Goal: Task Accomplishment & Management: Complete application form

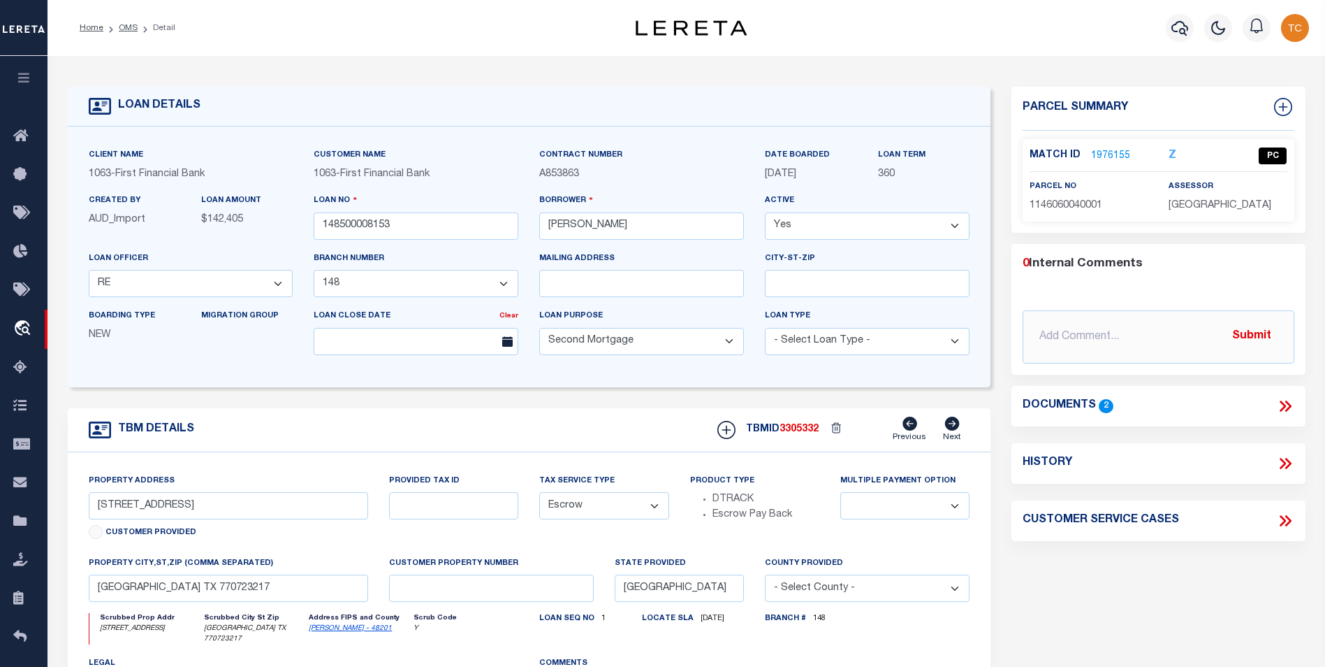
select select "4103"
select select "2604"
select select "100"
select select "Escrow"
click at [125, 28] on link "OMS" at bounding box center [128, 28] width 19 height 8
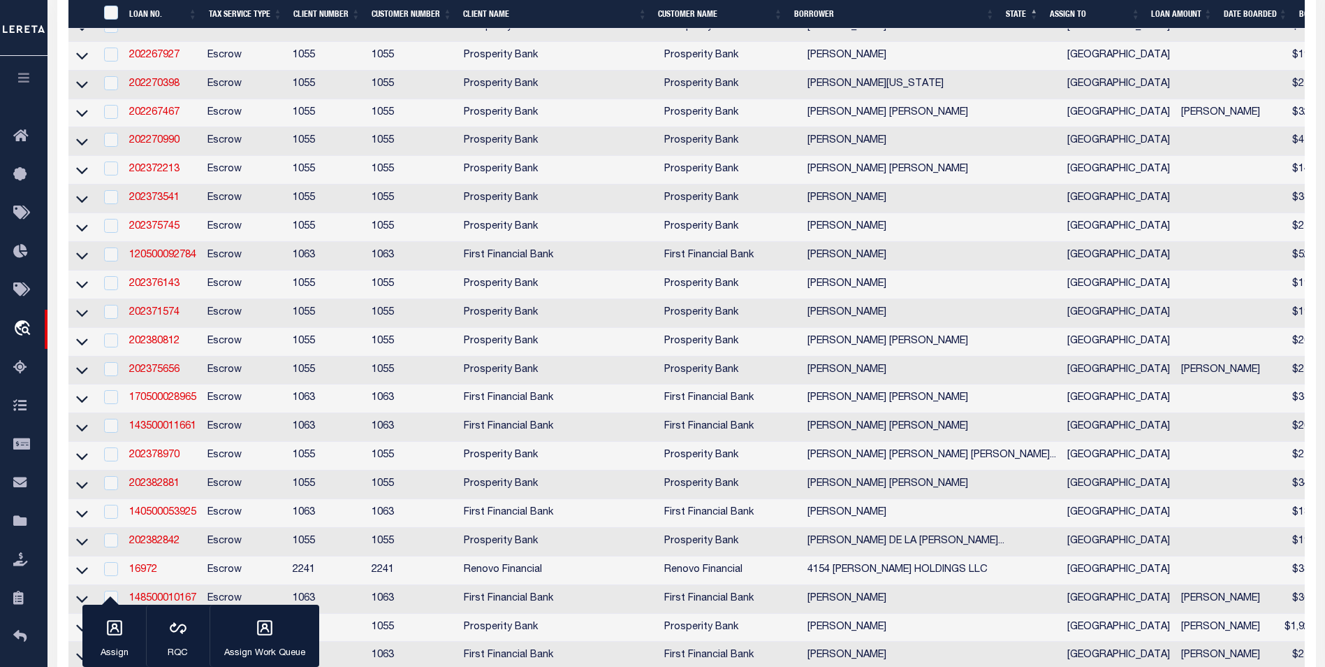
scroll to position [699, 0]
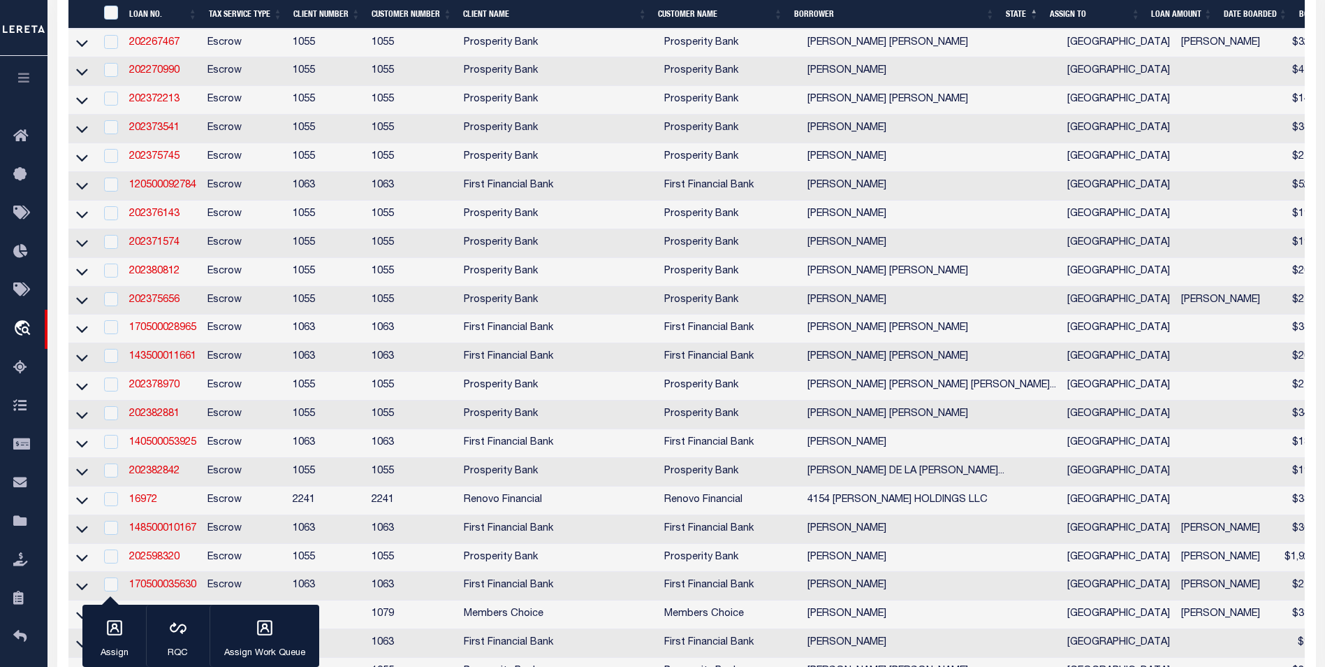
click at [168, 229] on td "202376143" at bounding box center [163, 215] width 78 height 29
checkbox input "true"
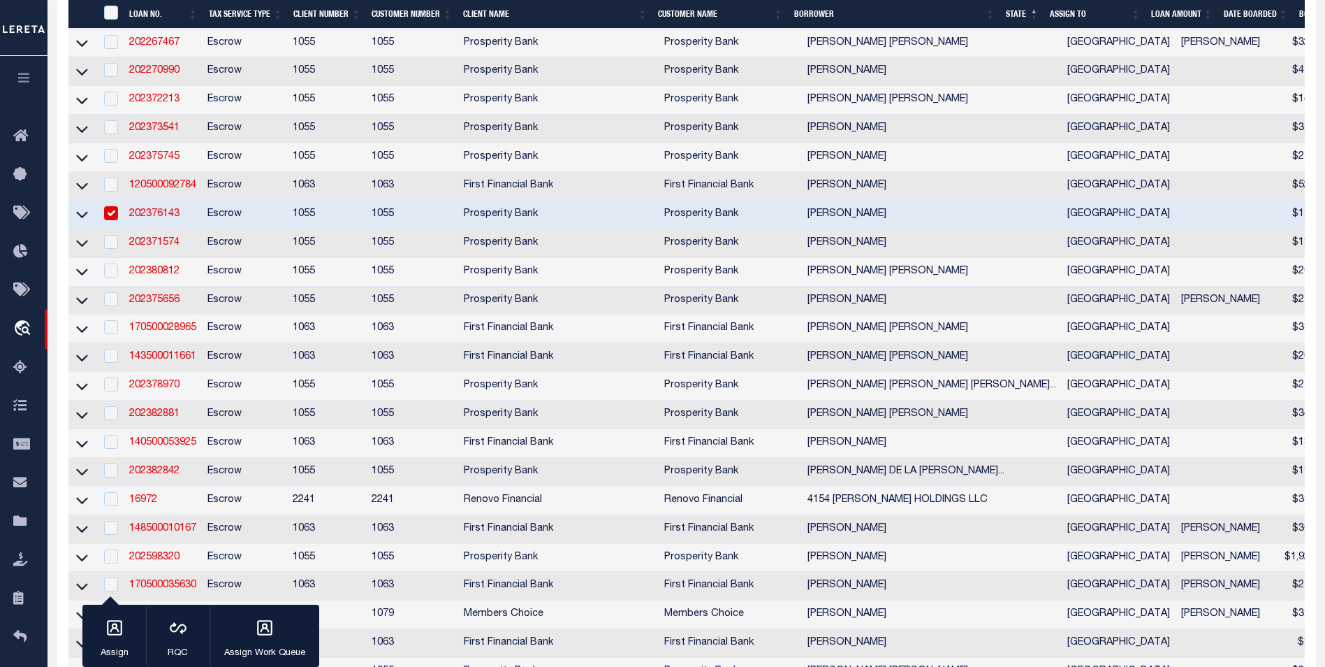
click at [170, 219] on link "202376143" at bounding box center [154, 214] width 50 height 10
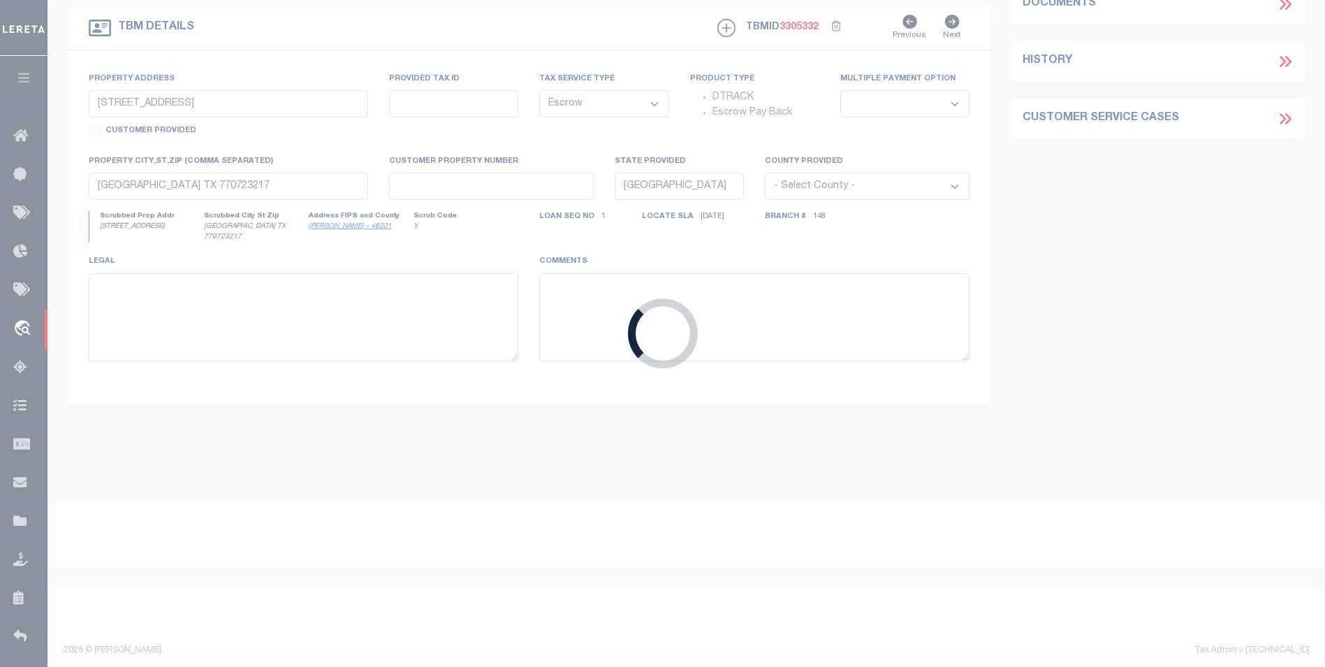
type input "202376143"
type input "[PERSON_NAME]"
select select
type input "[STREET_ADDRESS]"
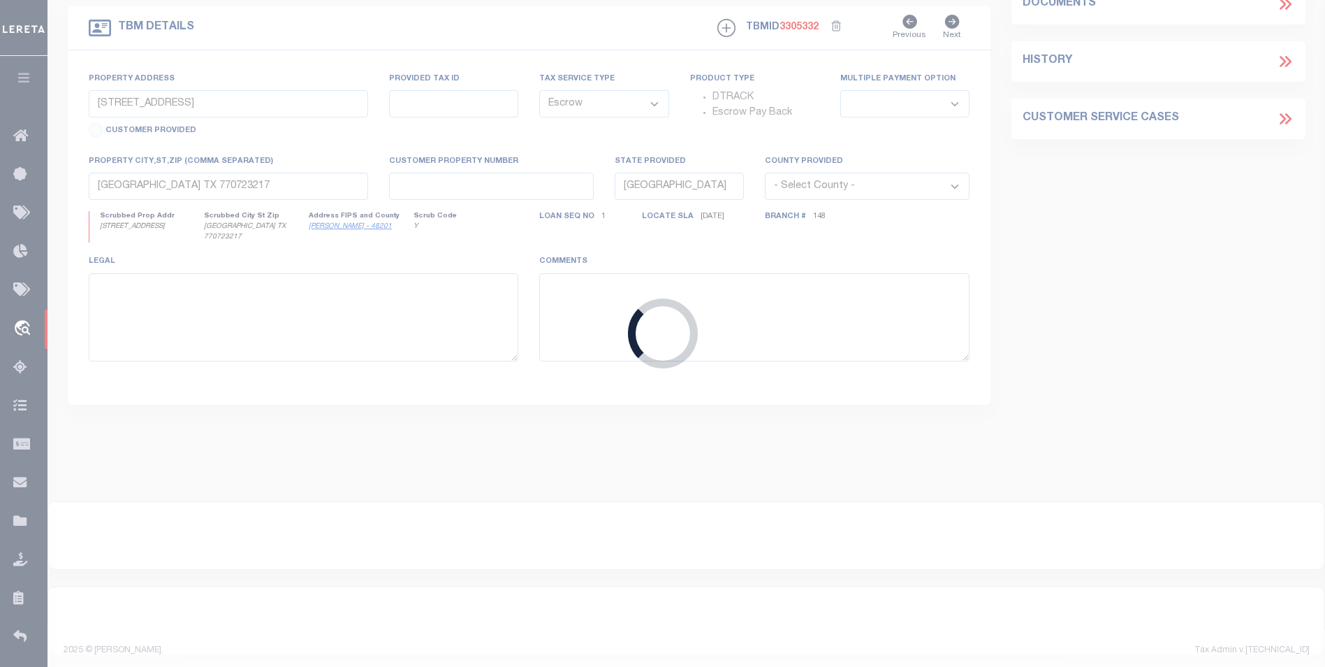
type input "[GEOGRAPHIC_DATA]-1727"
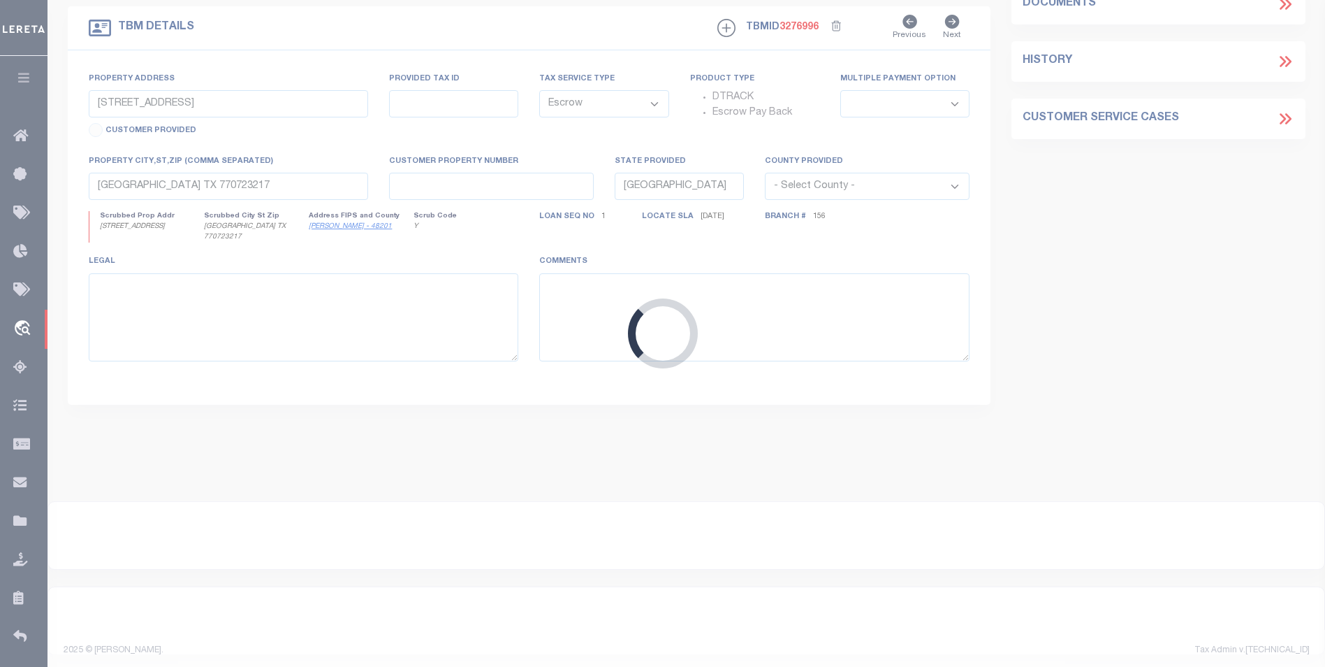
scroll to position [350, 0]
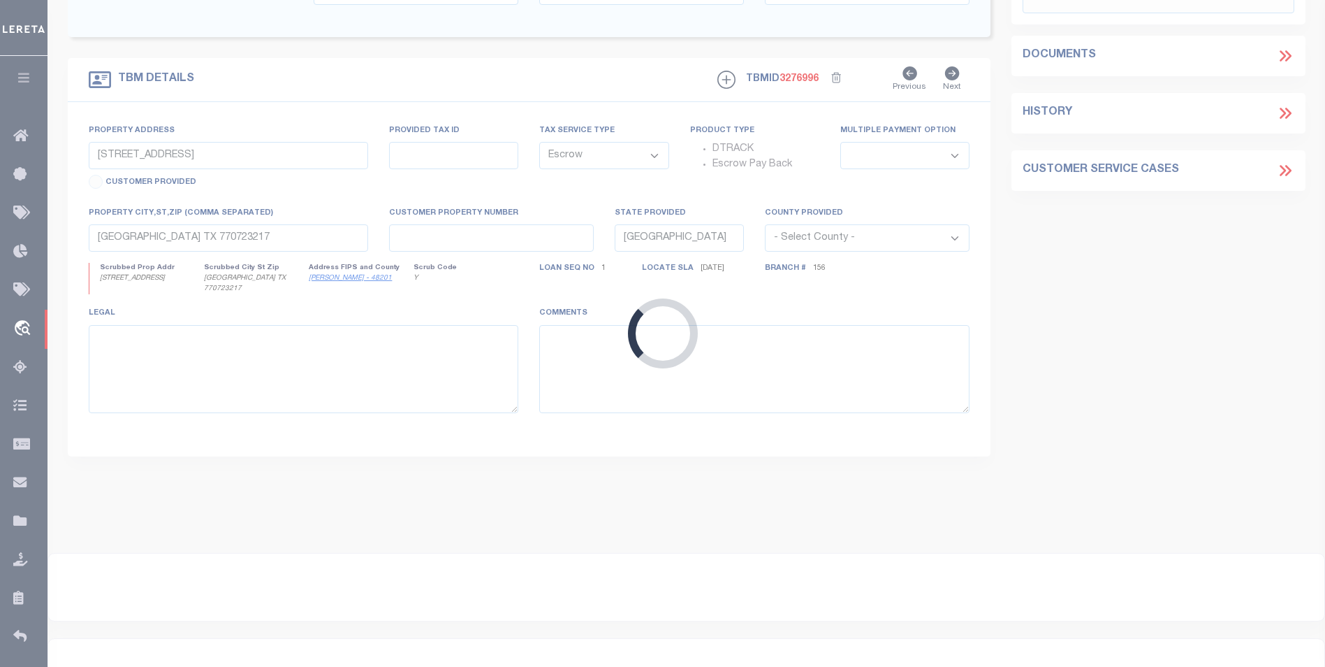
select select "10463"
select select "3996"
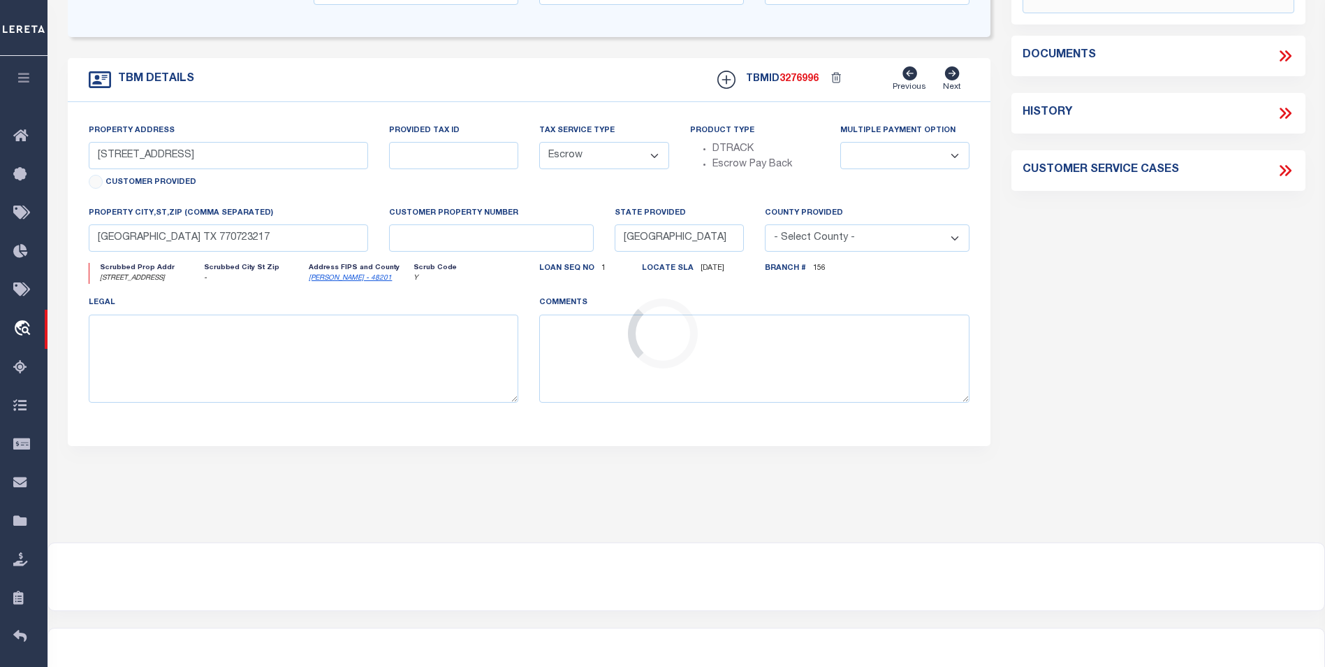
type input "[STREET_ADDRESS]"
type input "0651290640512"
select select
type textarea "LOT 1512 BLOCK [GEOGRAPHIC_DATA] SECTION"
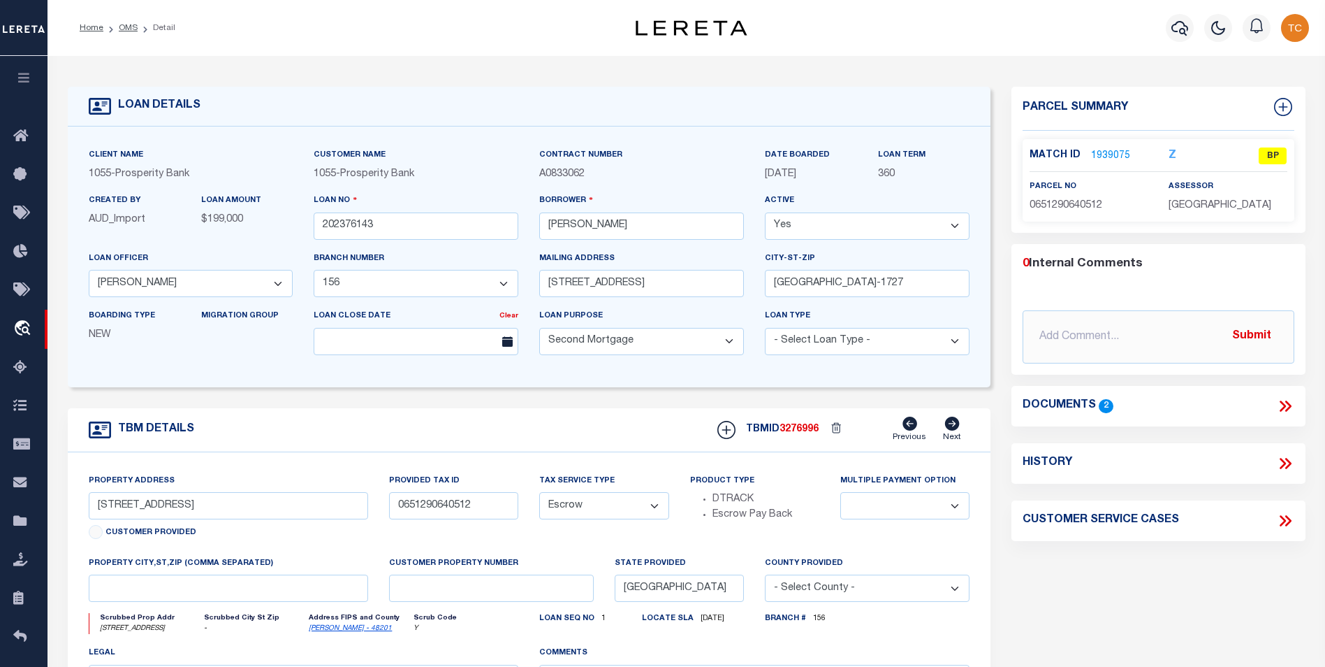
click at [1113, 150] on link "1939075" at bounding box center [1110, 156] width 39 height 15
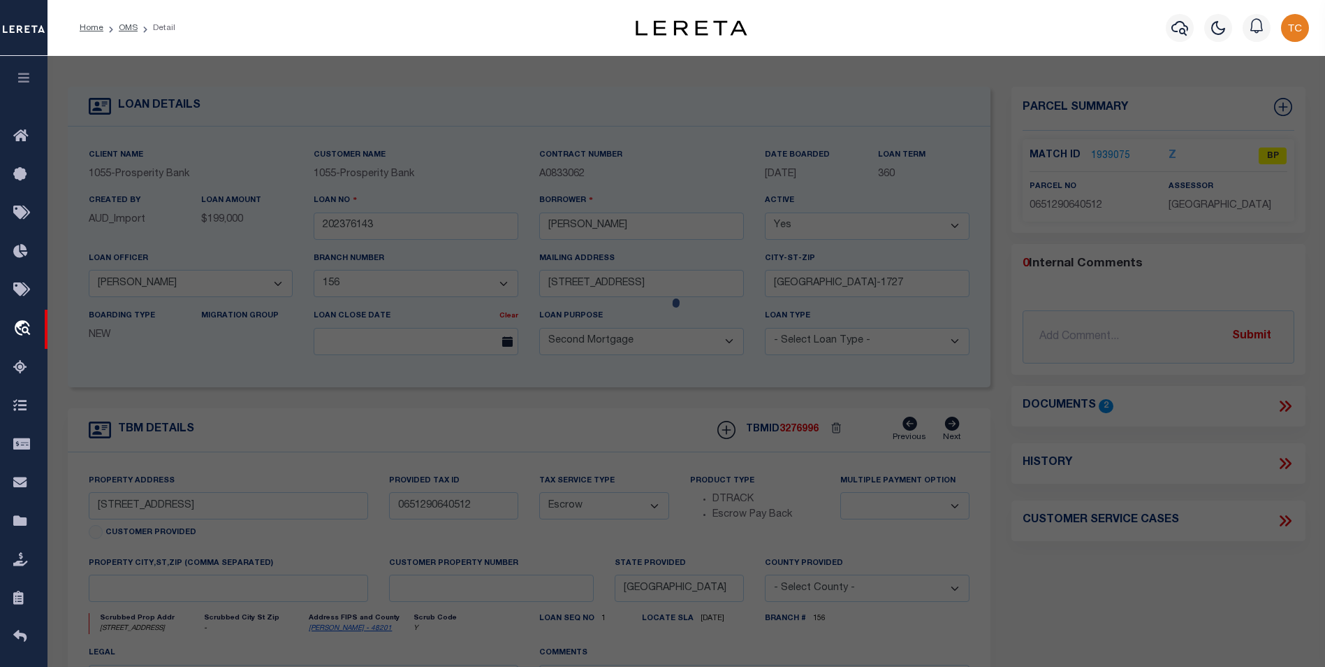
select select "AS"
select select
checkbox input "false"
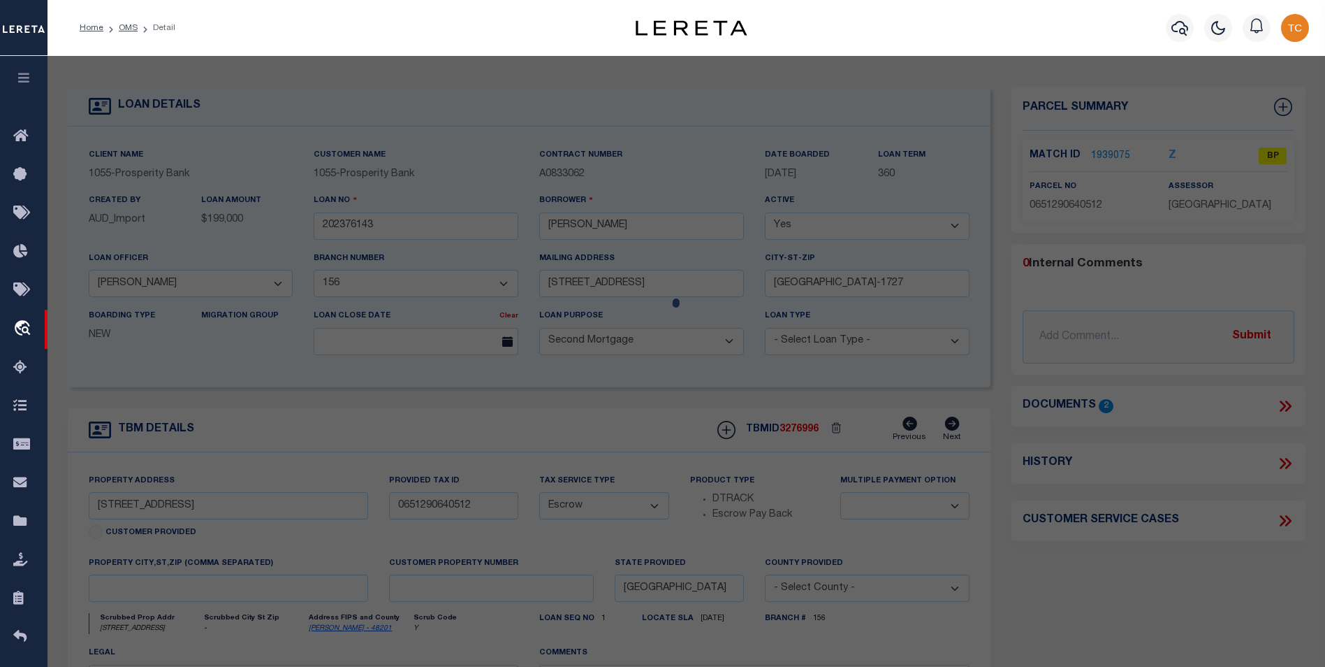
select select "BP"
type input "[PERSON_NAME]"
type input "[STREET_ADDRESS]"
checkbox input "false"
type input "[GEOGRAPHIC_DATA]"
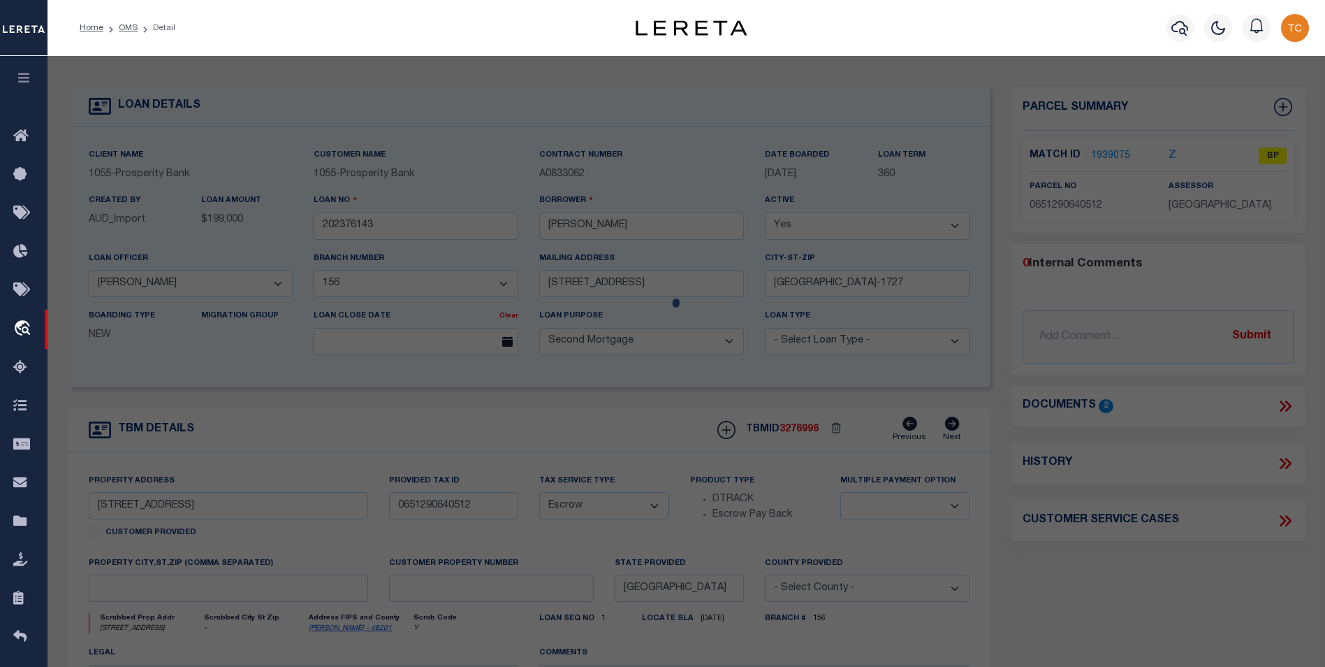
type textarea "LT 1512 BLK [GEOGRAPHIC_DATA]"
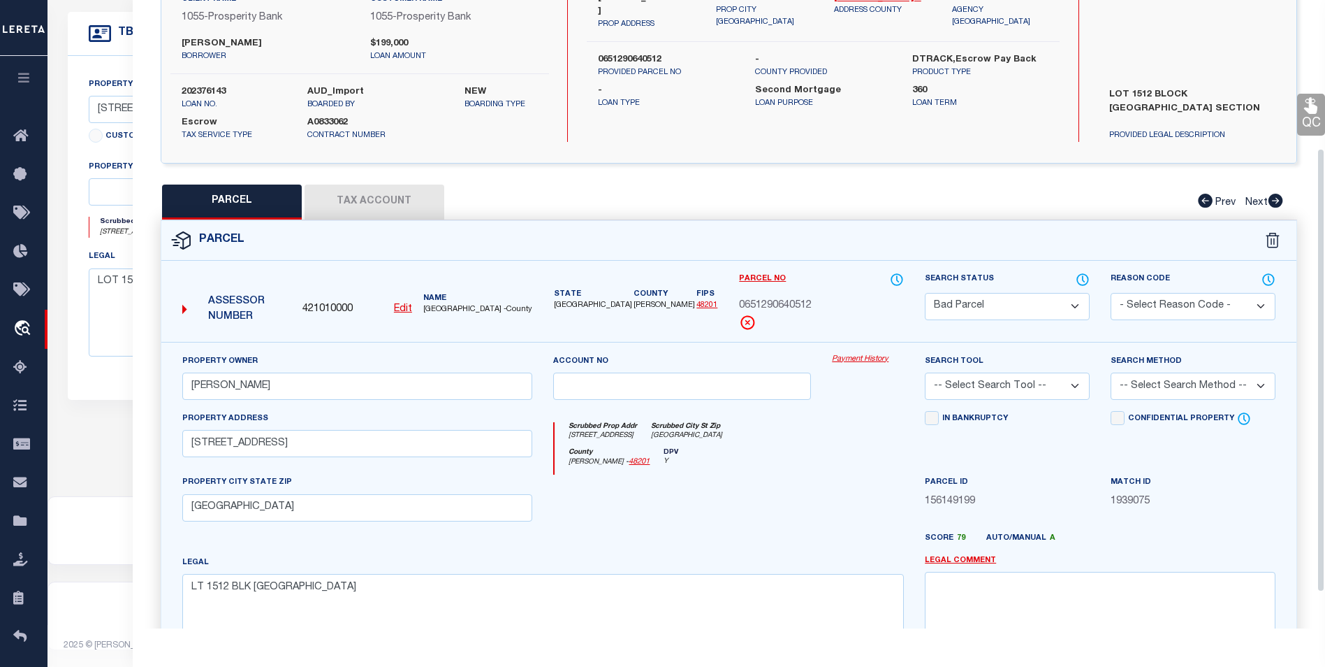
scroll to position [210, 0]
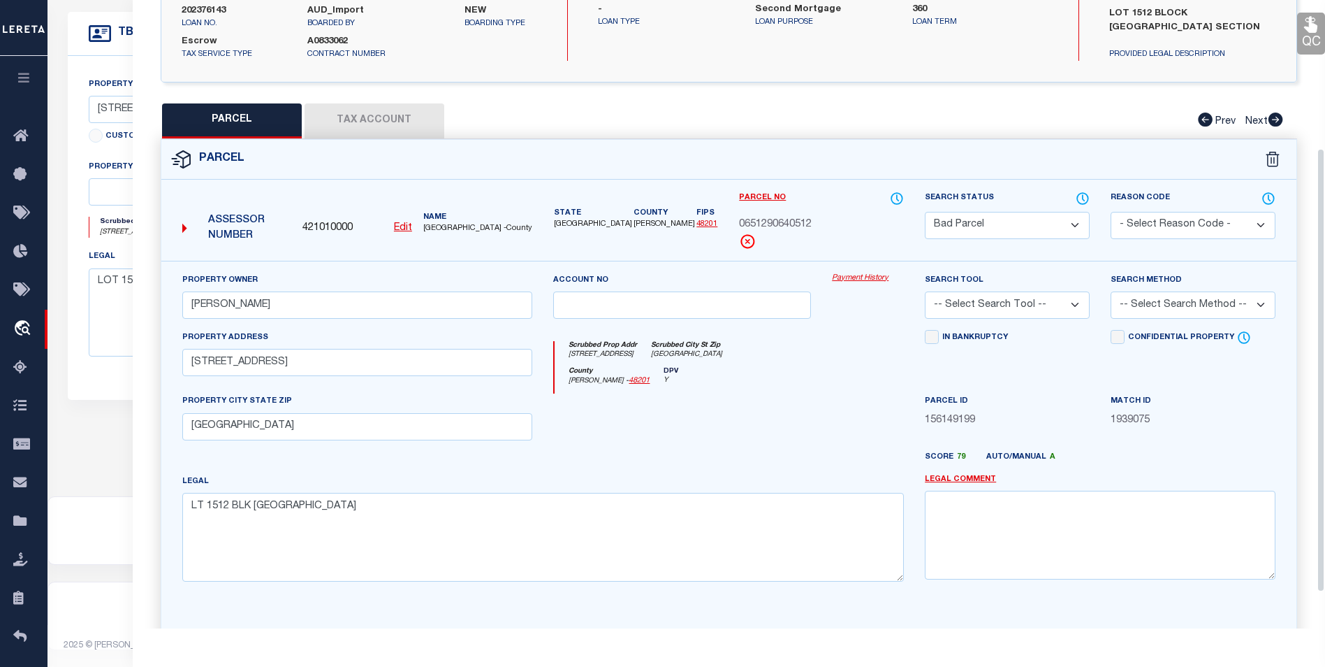
click at [384, 128] on button "Tax Account" at bounding box center [375, 120] width 140 height 35
select select "100"
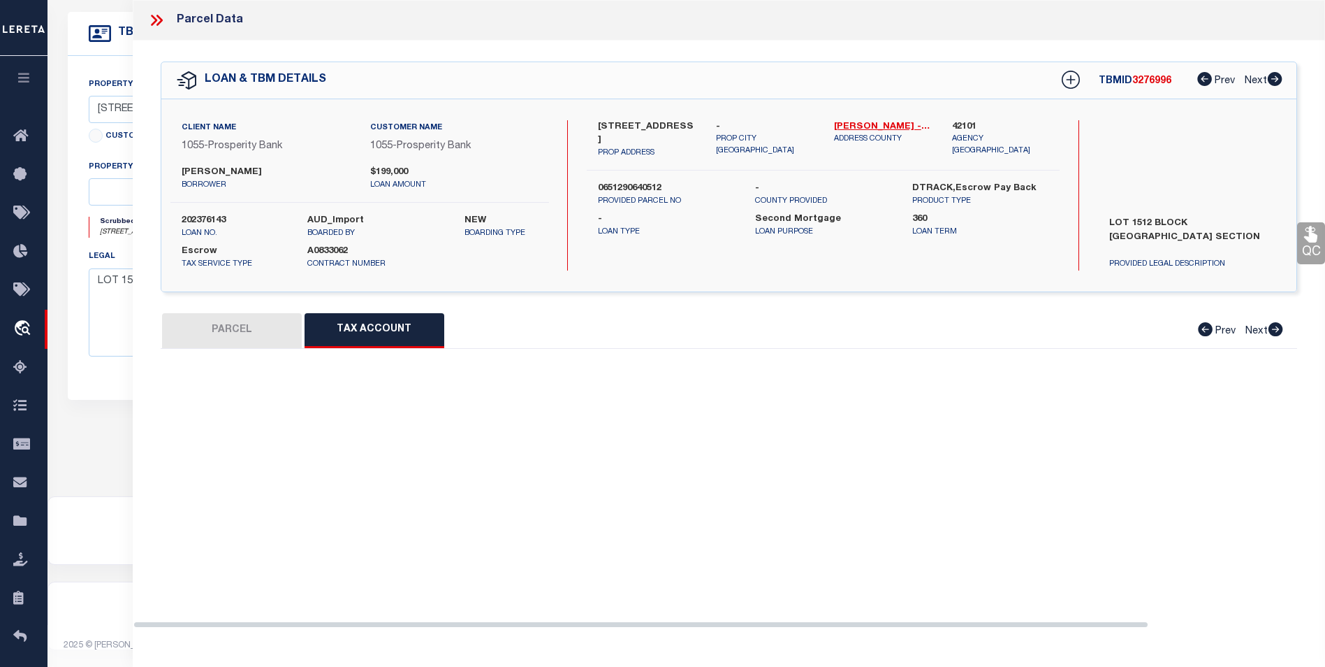
scroll to position [0, 0]
select select "100"
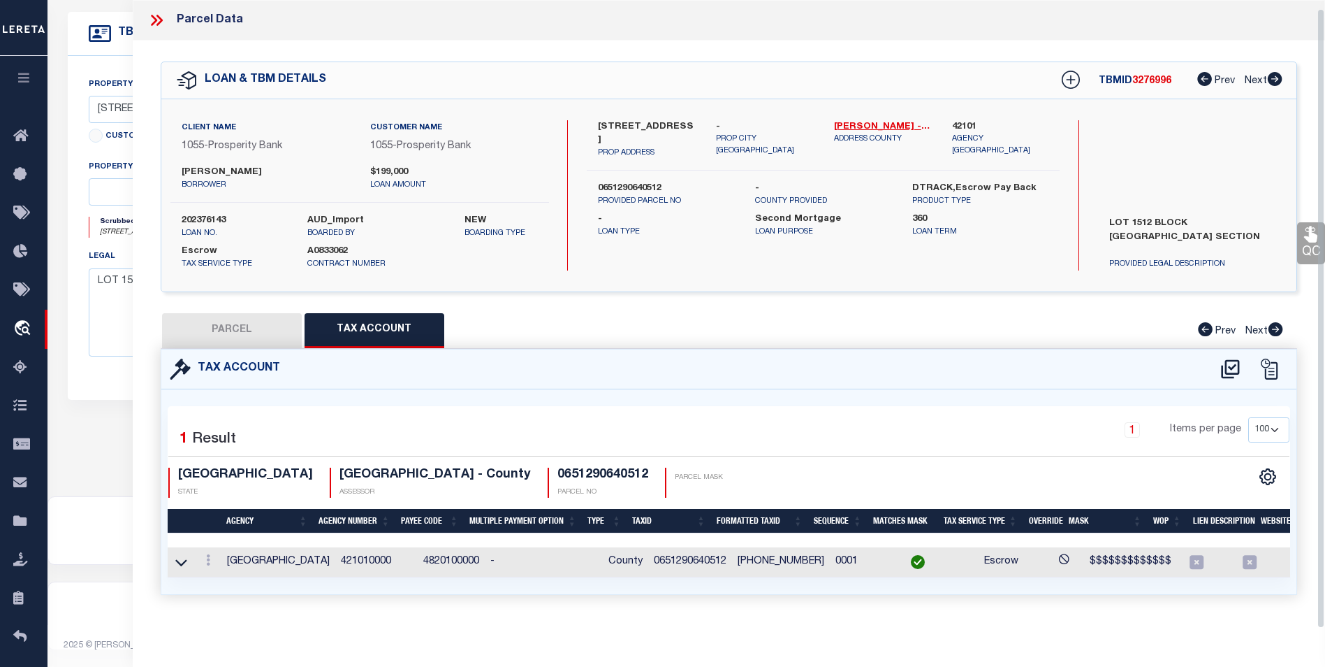
scroll to position [8, 0]
click at [265, 313] on button "PARCEL" at bounding box center [232, 330] width 140 height 35
select select "AS"
checkbox input "false"
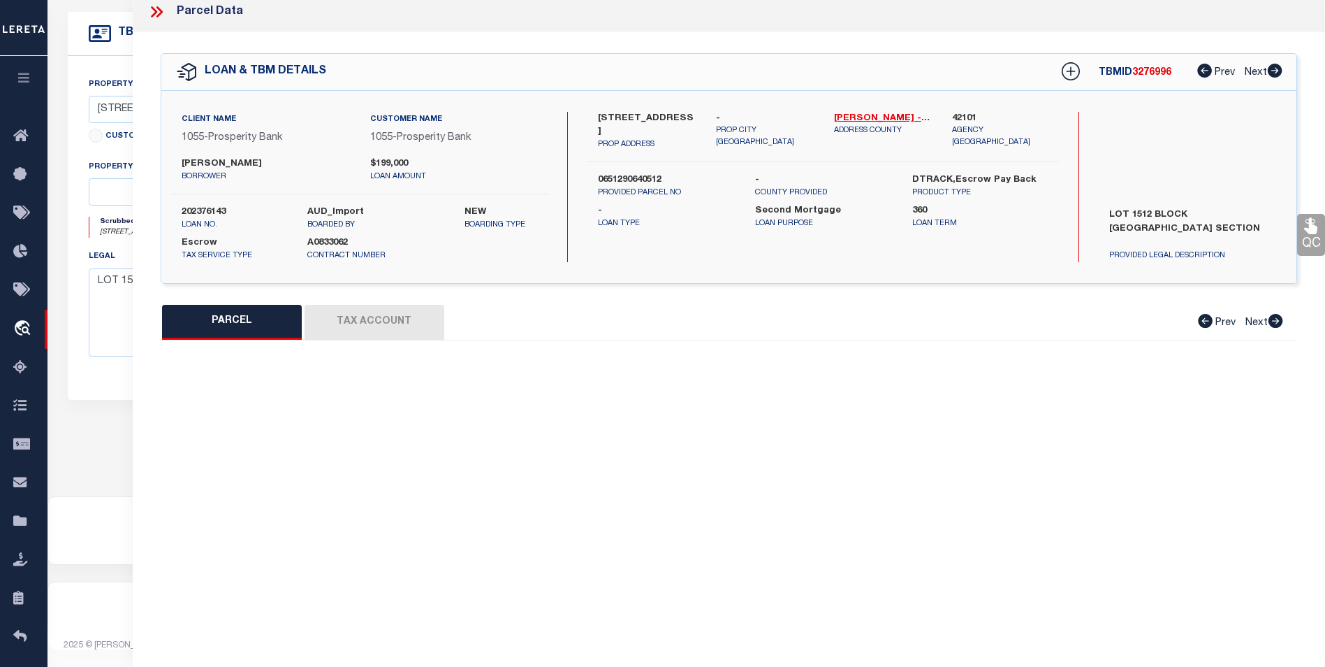
select select "BP"
type input "[PERSON_NAME]"
type input "[STREET_ADDRESS]"
checkbox input "false"
type input "[GEOGRAPHIC_DATA]"
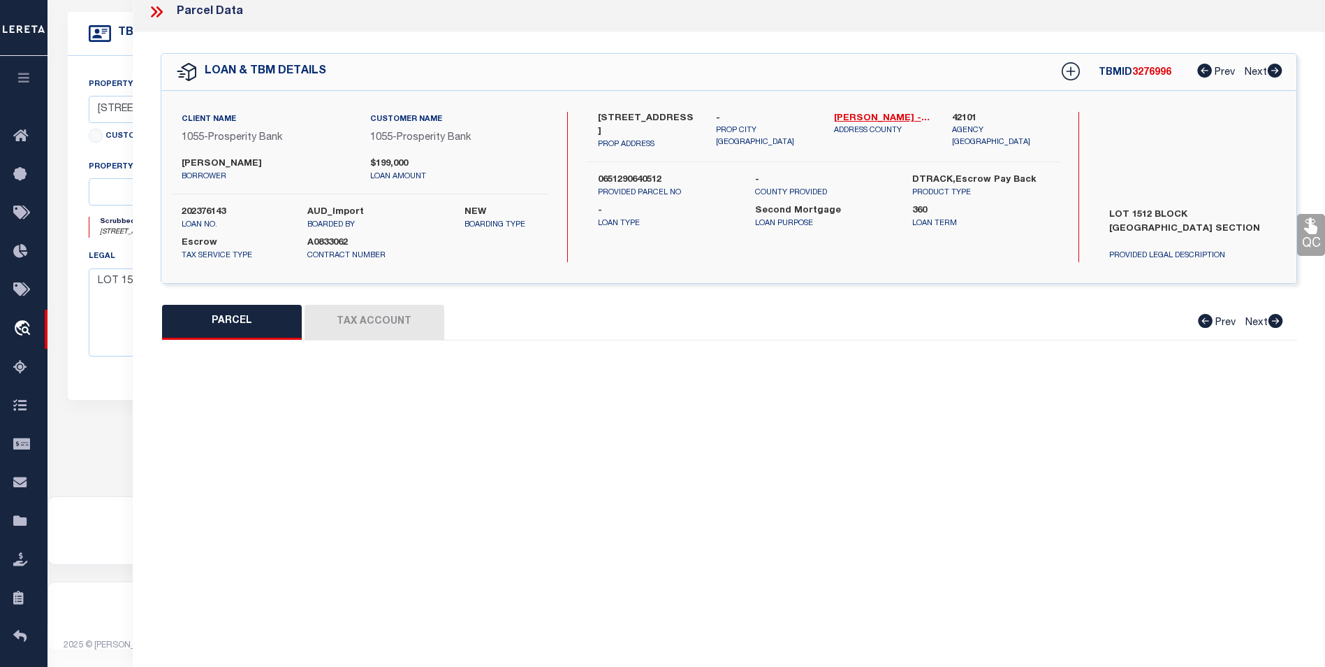
type textarea "LT 1512 BLK [GEOGRAPHIC_DATA]"
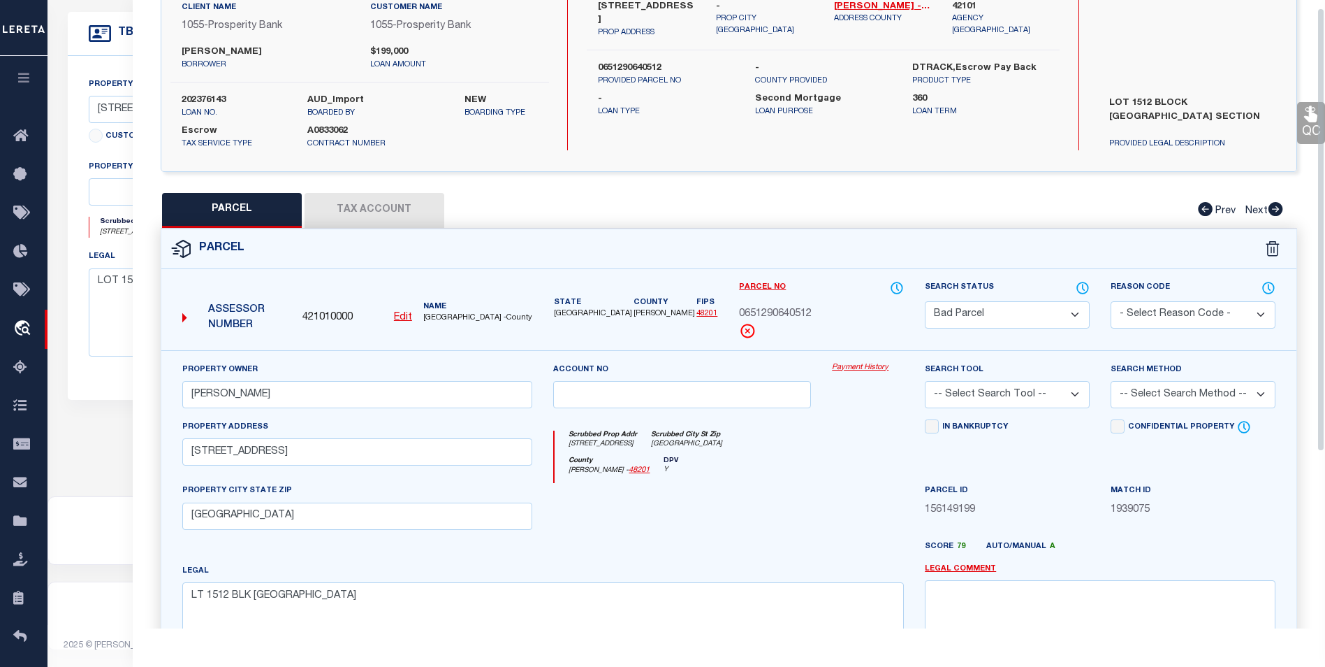
scroll to position [0, 0]
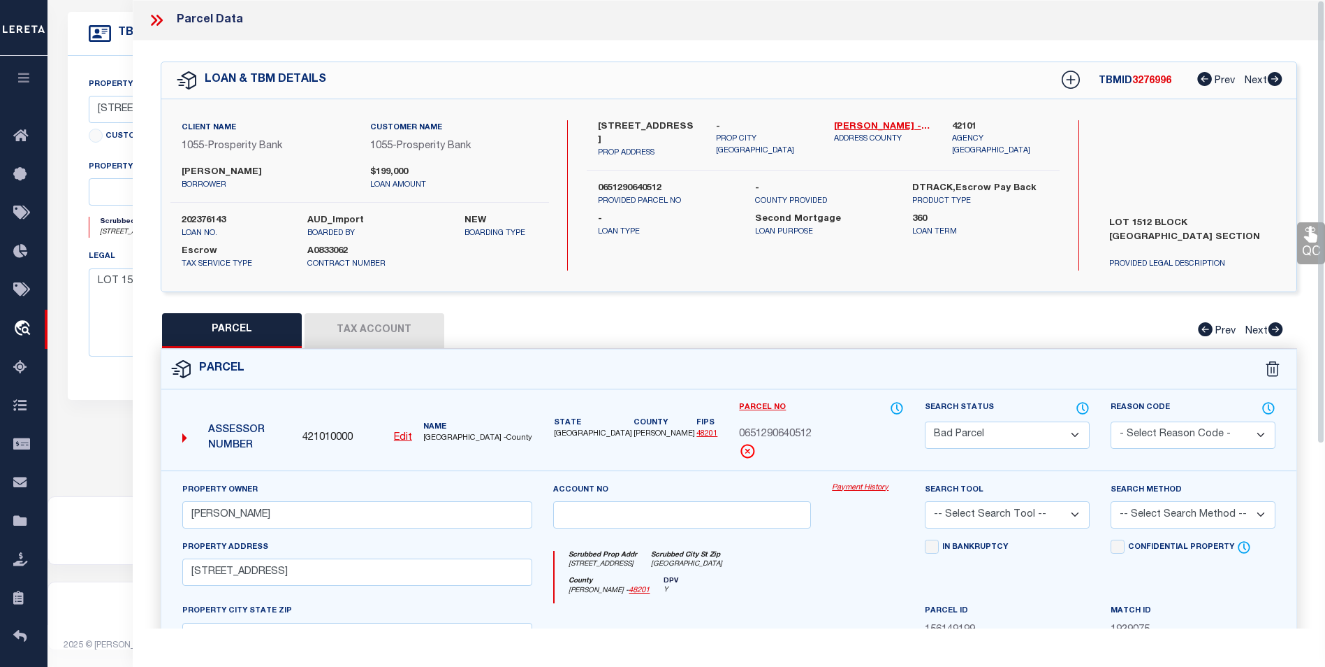
click at [982, 423] on select "Automated Search Bad Parcel Complete Duplicate Parcel High Dollar Reporting In …" at bounding box center [1007, 434] width 165 height 27
select select "PC"
click at [925, 421] on select "Automated Search Bad Parcel Complete Duplicate Parcel High Dollar Reporting In …" at bounding box center [1007, 434] width 165 height 27
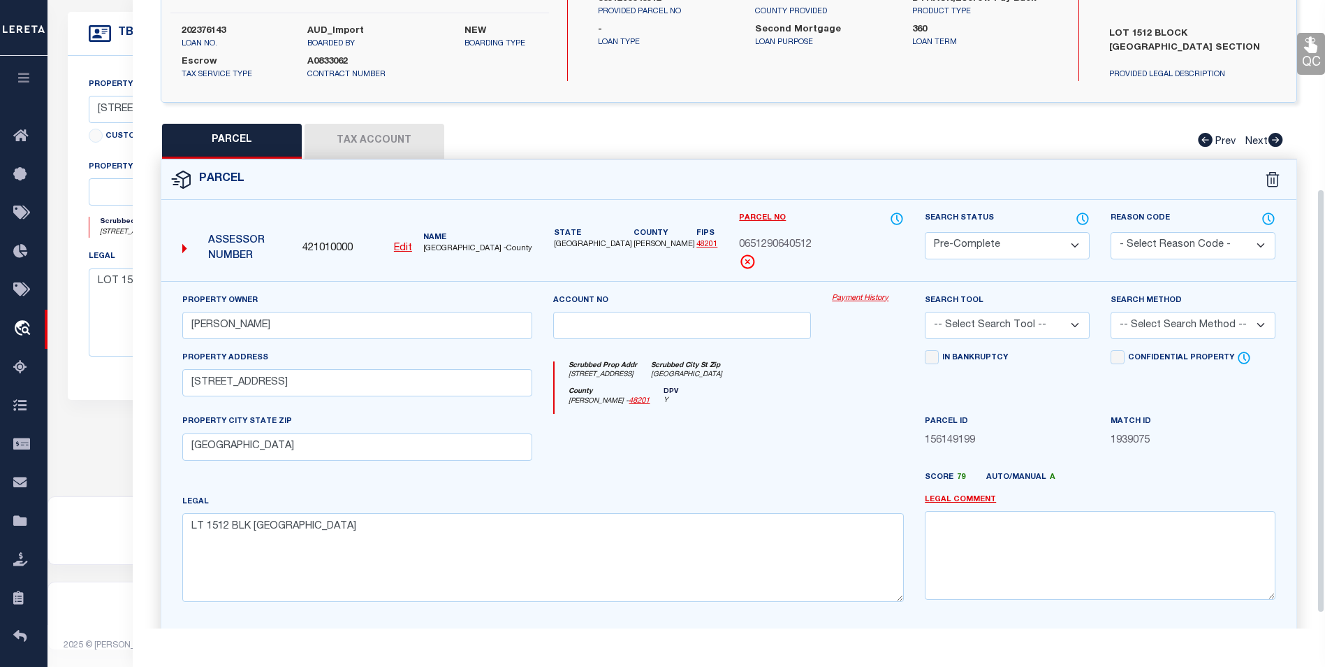
scroll to position [279, 0]
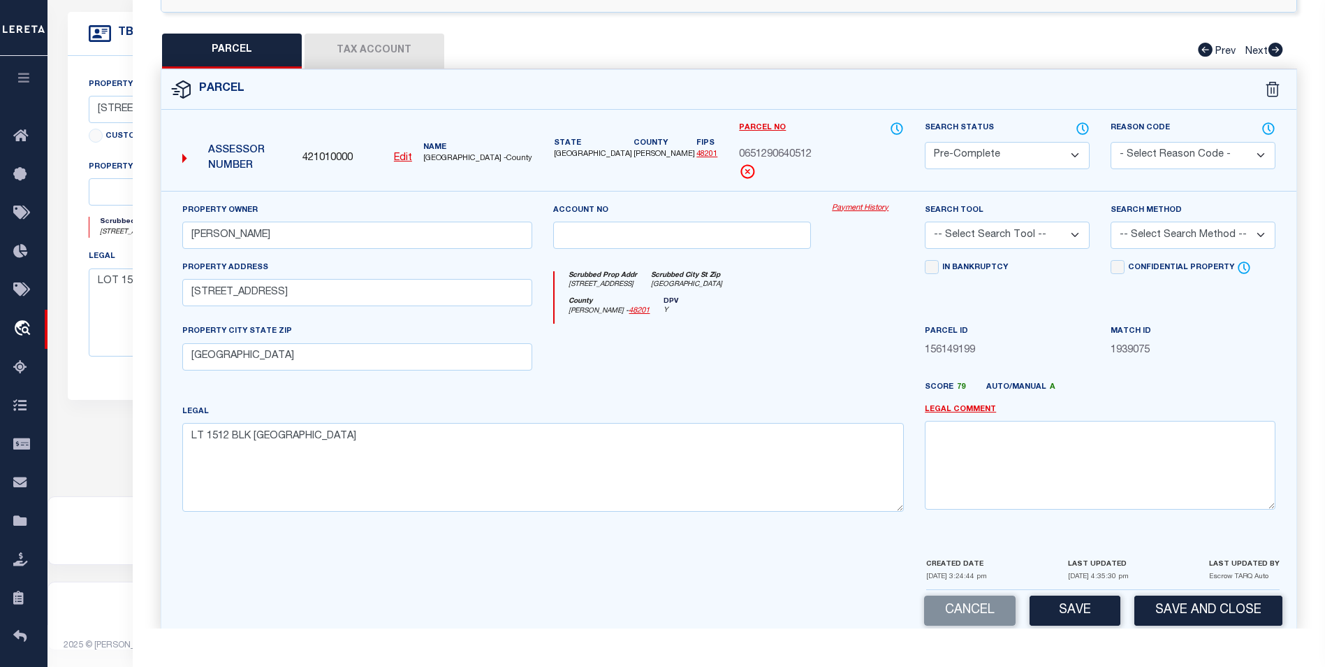
click at [1066, 234] on select "-- Select Search Tool -- 3rd Party Website Agency File Agency Website ATLS CNV-…" at bounding box center [1007, 234] width 165 height 27
select select "AGF"
click at [925, 221] on select "-- Select Search Tool -- 3rd Party Website Agency File Agency Website ATLS CNV-…" at bounding box center [1007, 234] width 165 height 27
click at [1191, 236] on select "-- Select Search Method -- Property Address Legal Liability Info Provided" at bounding box center [1193, 234] width 165 height 27
select select "ADD"
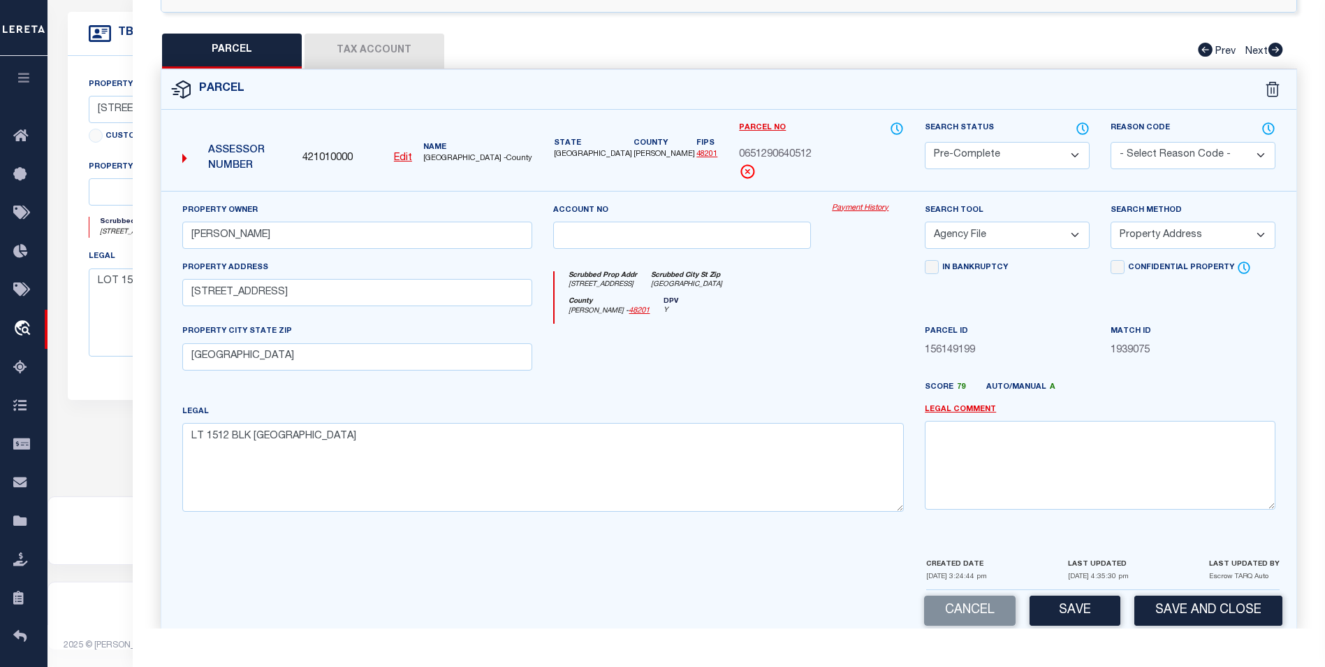
click at [1111, 221] on select "-- Select Search Method -- Property Address Legal Liability Info Provided" at bounding box center [1193, 234] width 165 height 27
click at [1089, 613] on button "Save" at bounding box center [1075, 610] width 91 height 30
select select "AS"
select select
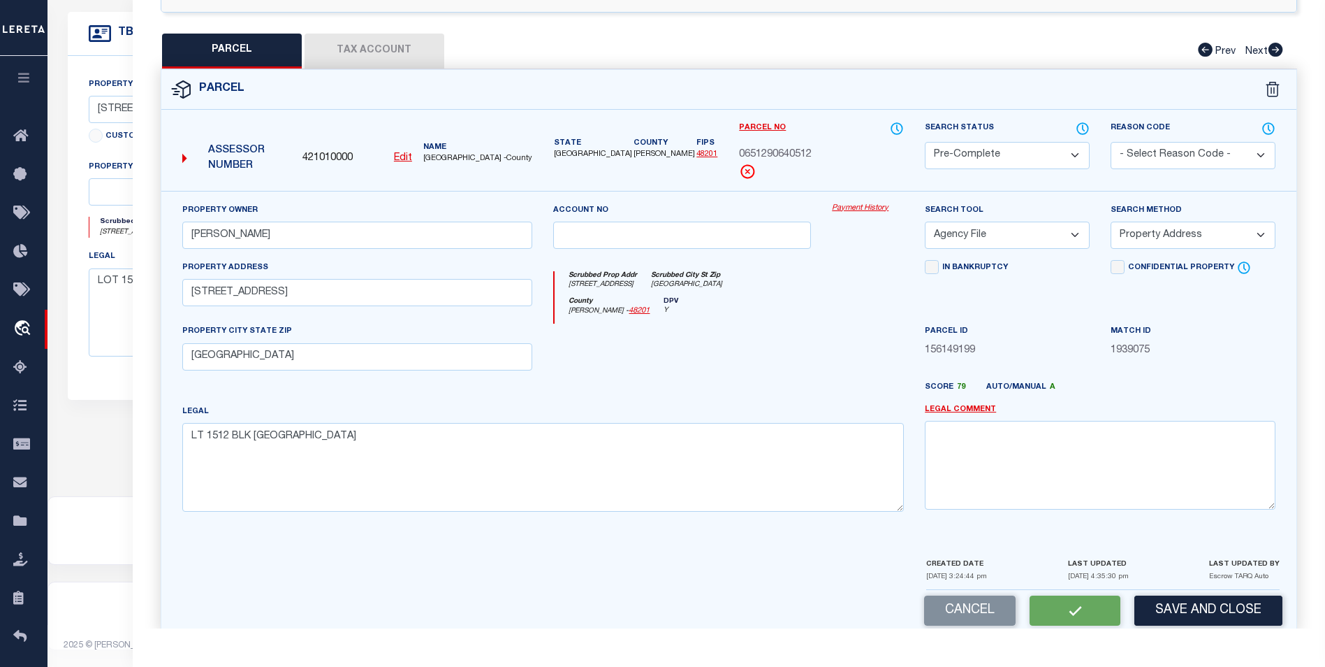
checkbox input "false"
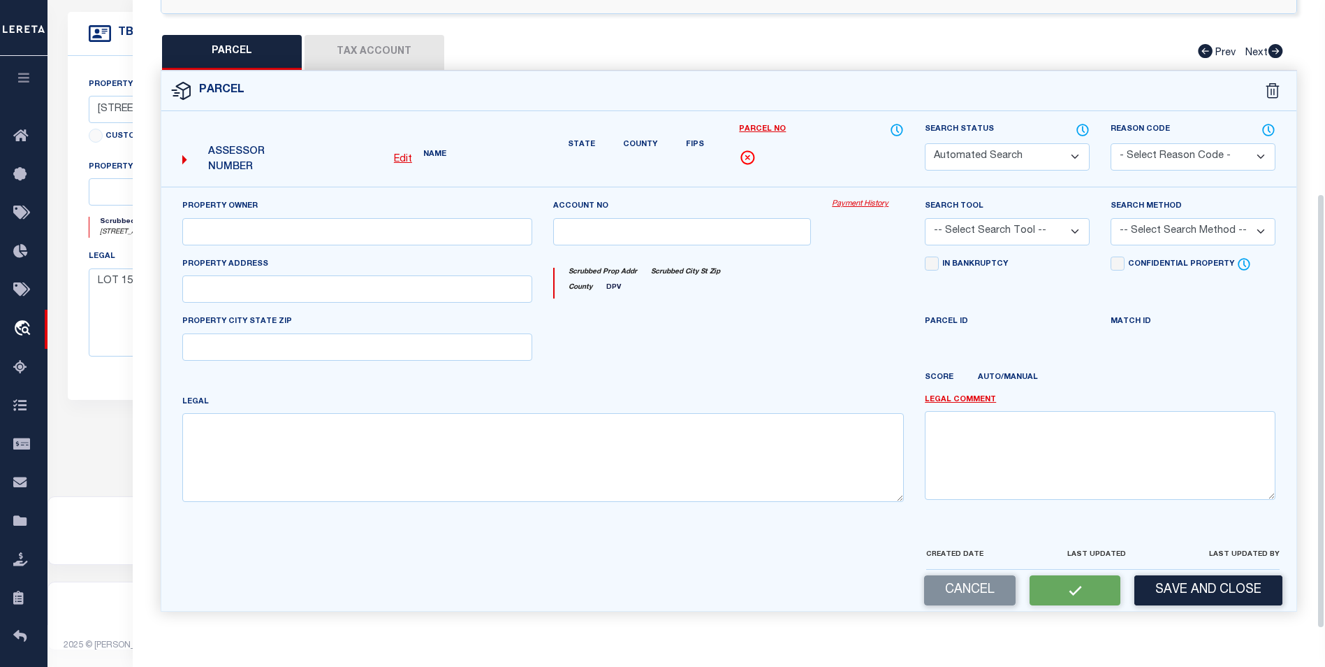
select select "PC"
type input "[PERSON_NAME]"
select select "AGF"
select select "ADD"
type input "[STREET_ADDRESS]"
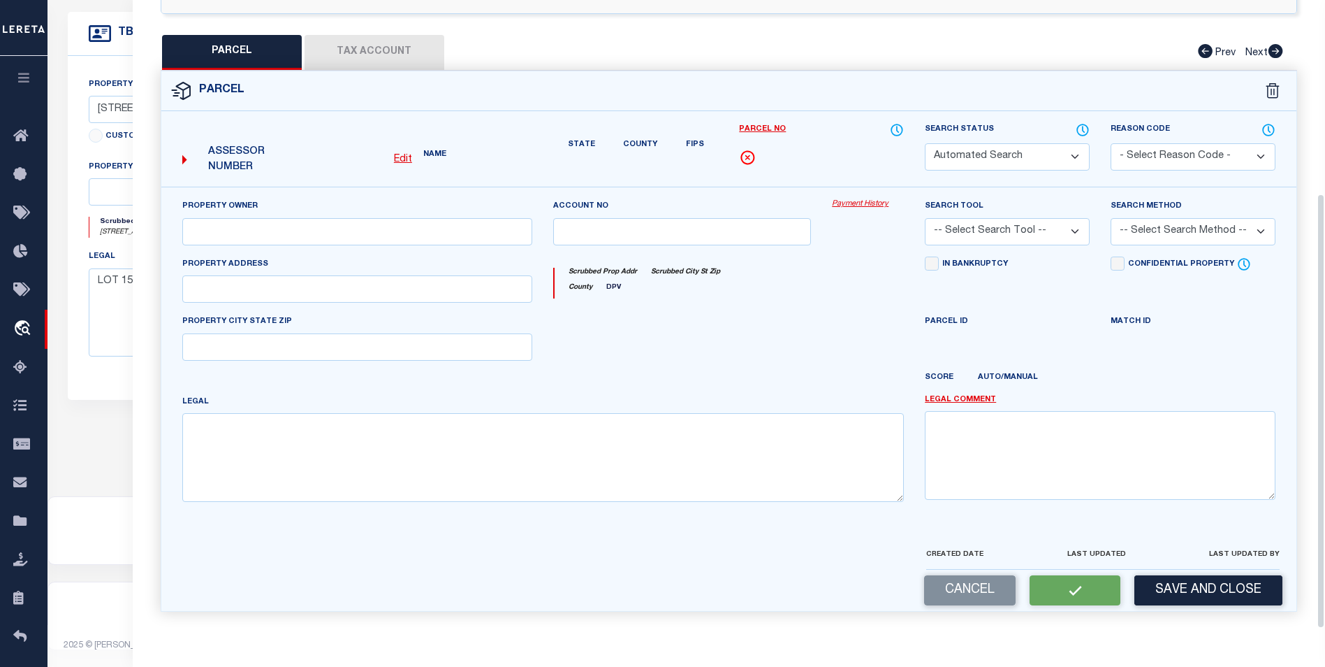
type input "[GEOGRAPHIC_DATA]"
type textarea "LT 1512 BLK [GEOGRAPHIC_DATA]"
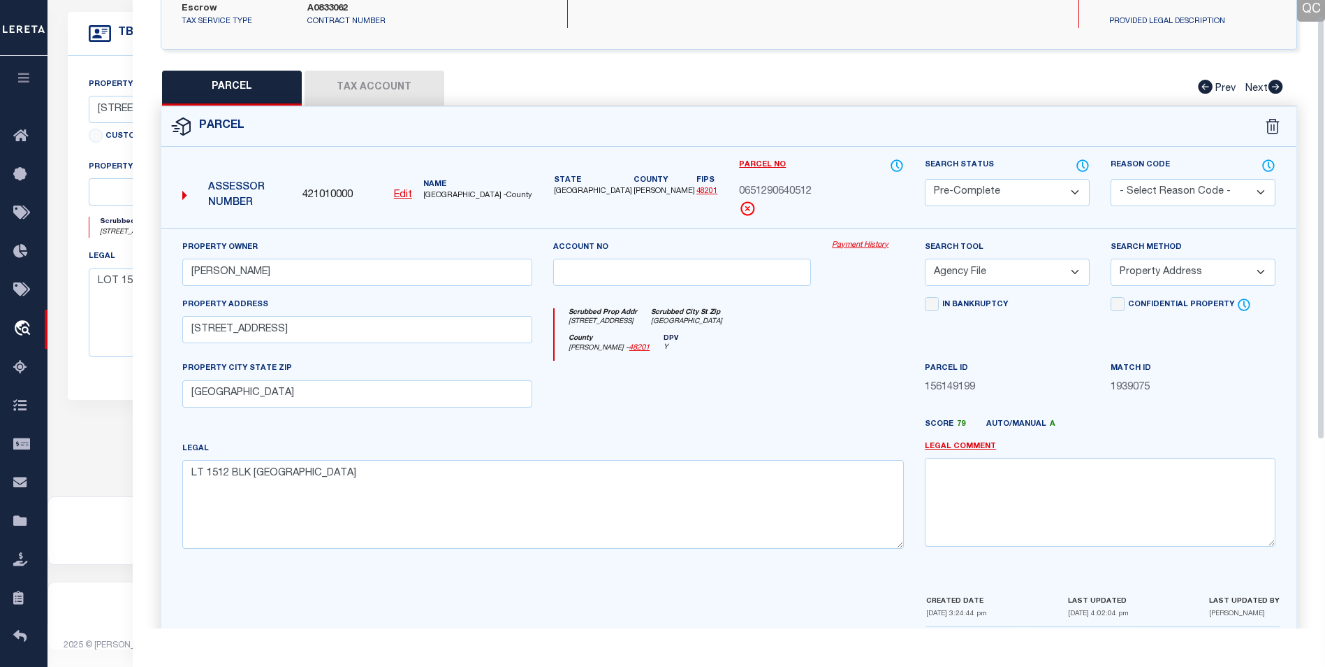
scroll to position [301, 0]
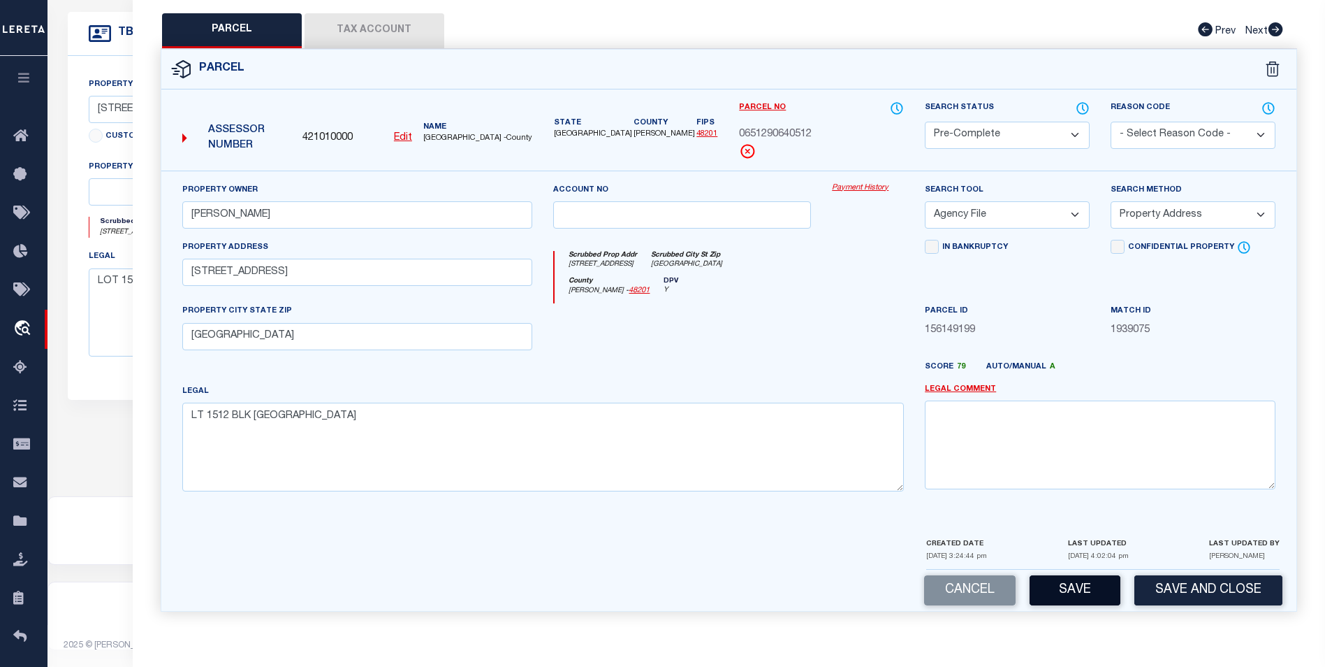
click at [1084, 582] on button "Save" at bounding box center [1075, 590] width 91 height 30
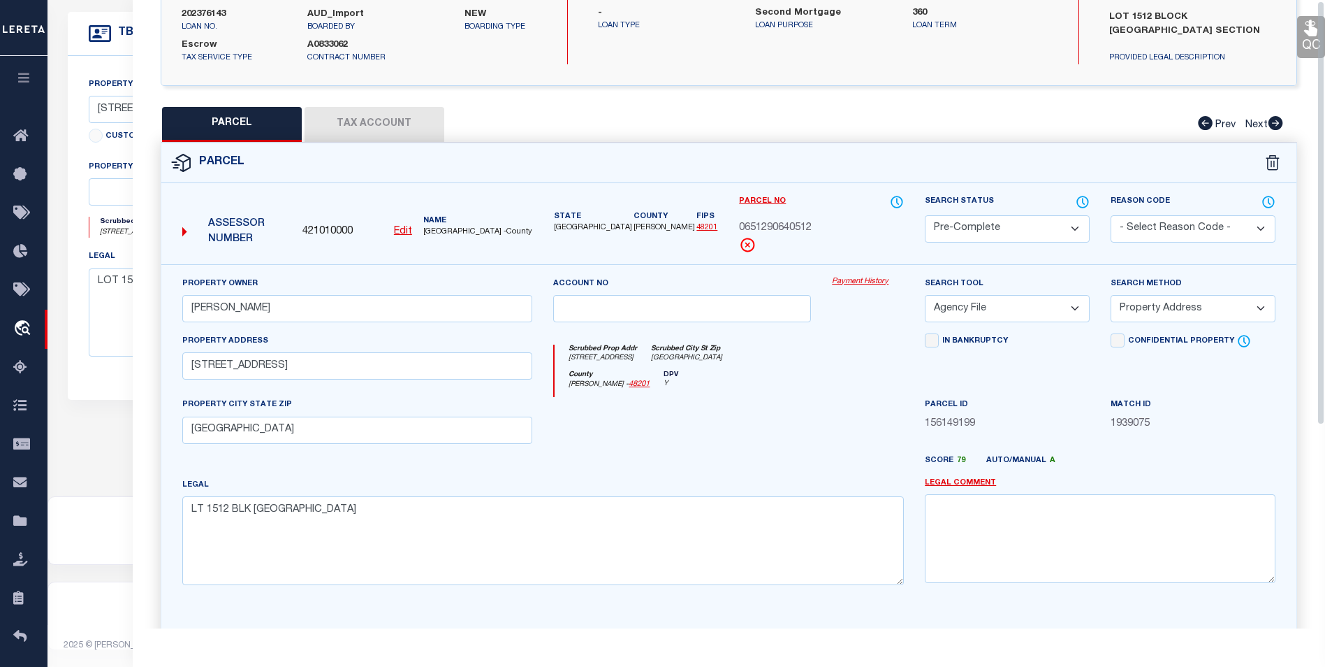
scroll to position [0, 0]
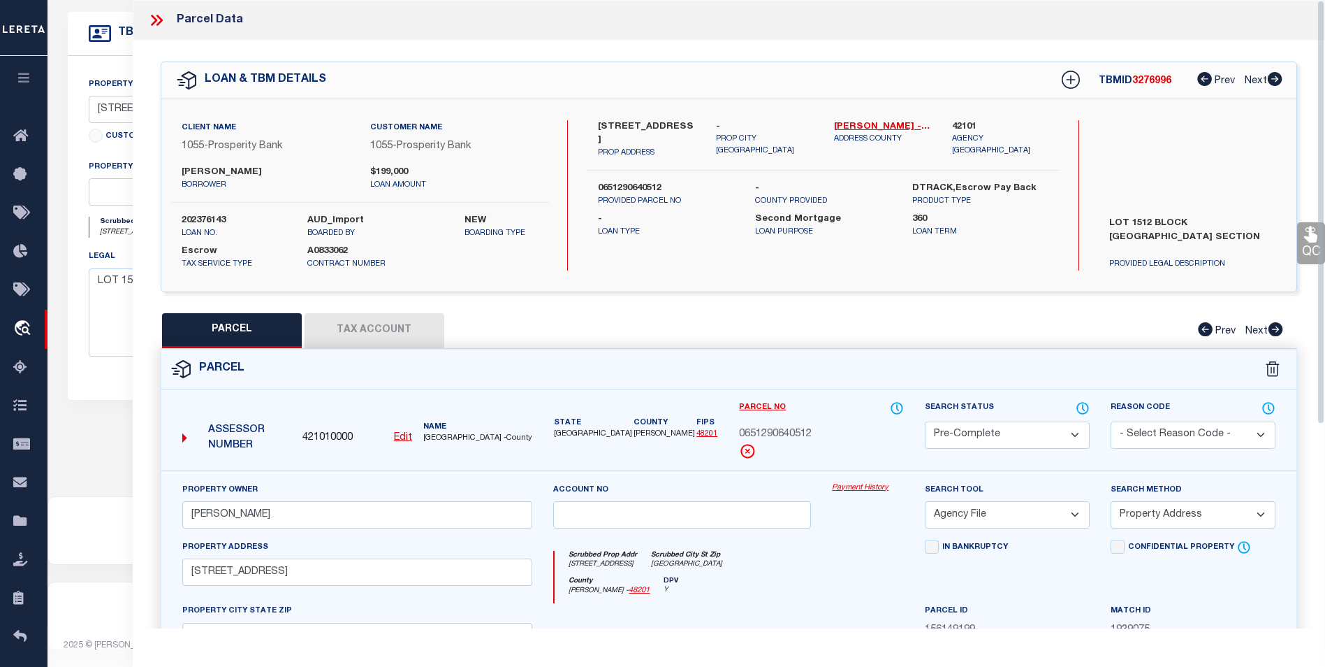
select select "AS"
select select
checkbox input "false"
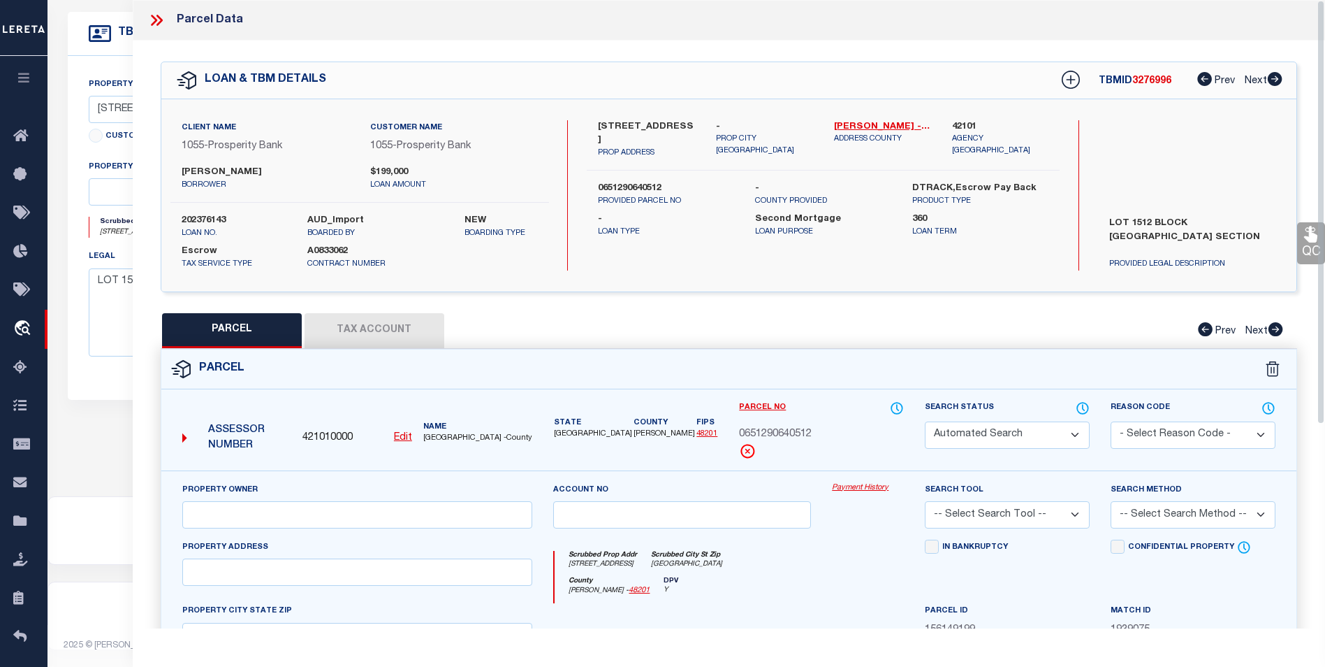
select select "PC"
type input "[PERSON_NAME]"
select select "AGF"
select select "ADD"
type input "[STREET_ADDRESS]"
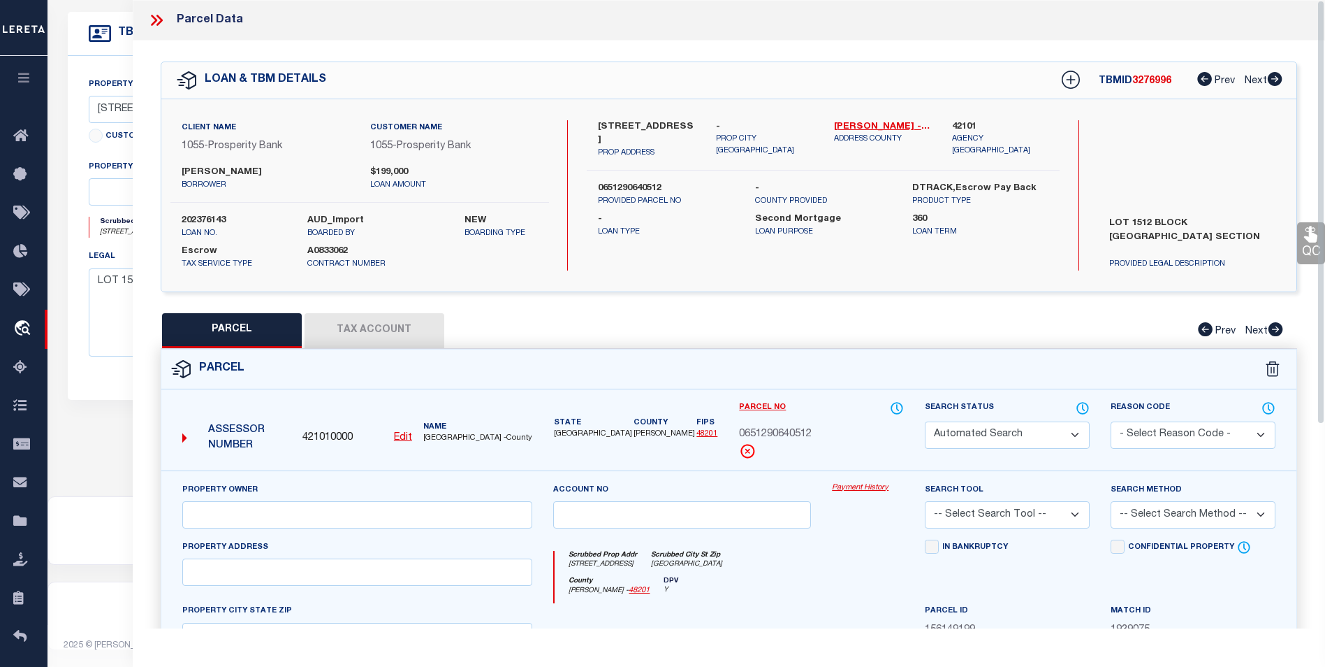
type input "[GEOGRAPHIC_DATA]"
type textarea "LT 1512 BLK [GEOGRAPHIC_DATA]"
click at [154, 21] on icon at bounding box center [156, 20] width 18 height 18
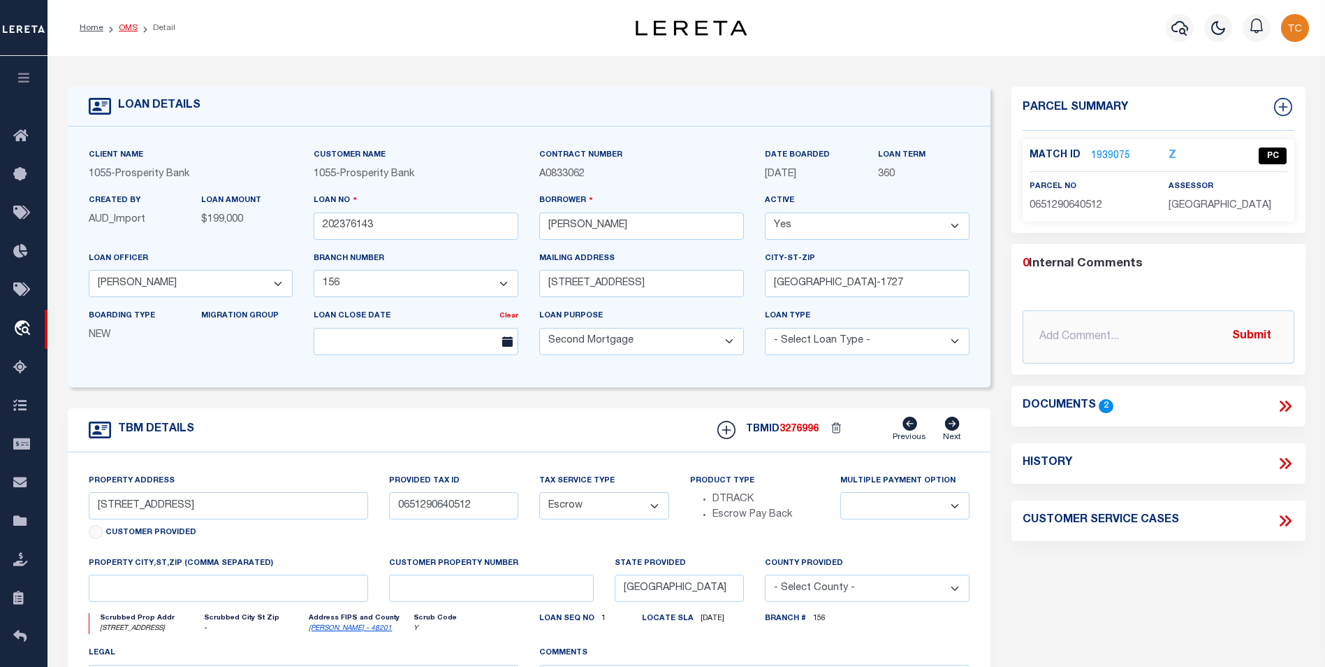
click at [127, 31] on link "OMS" at bounding box center [128, 28] width 19 height 8
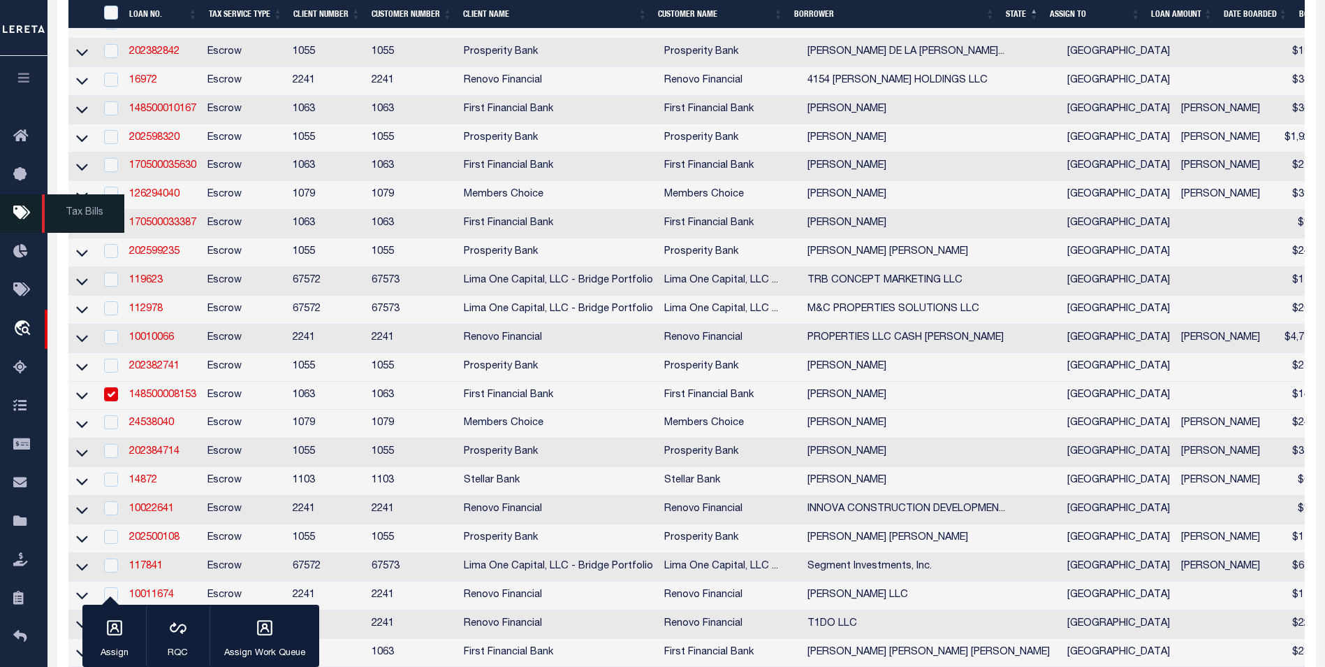
scroll to position [1397, 0]
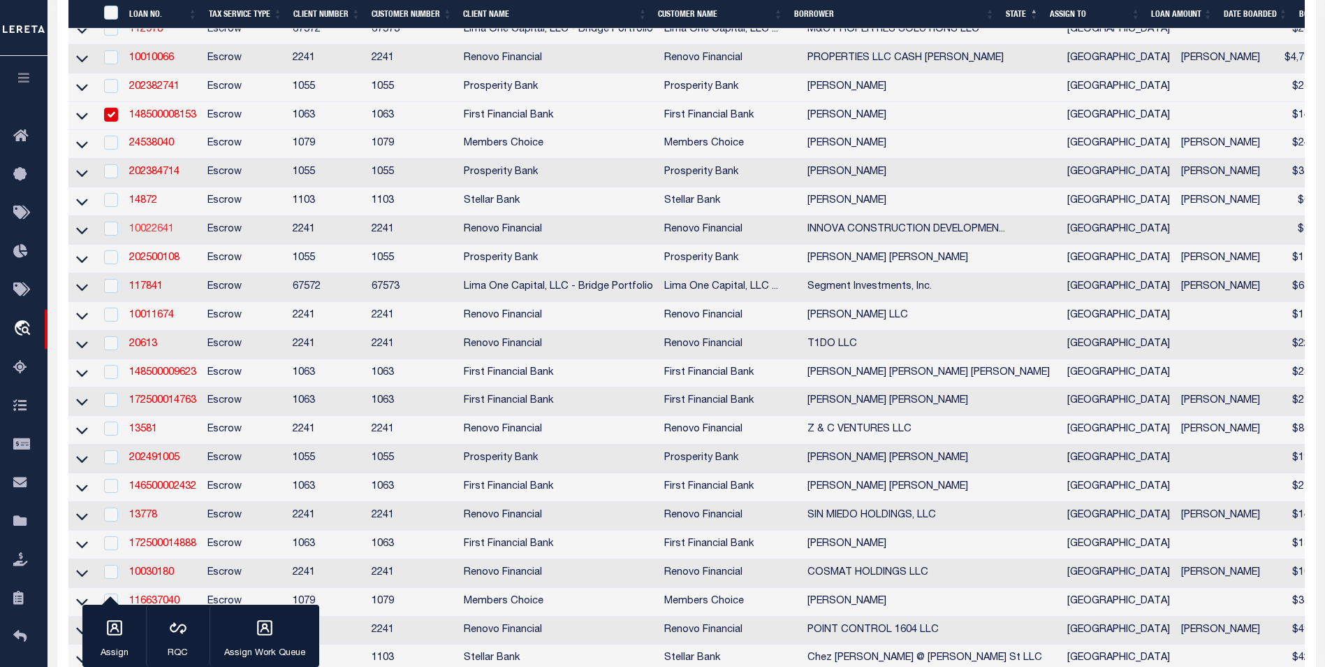
click at [161, 234] on link "10022641" at bounding box center [151, 229] width 45 height 10
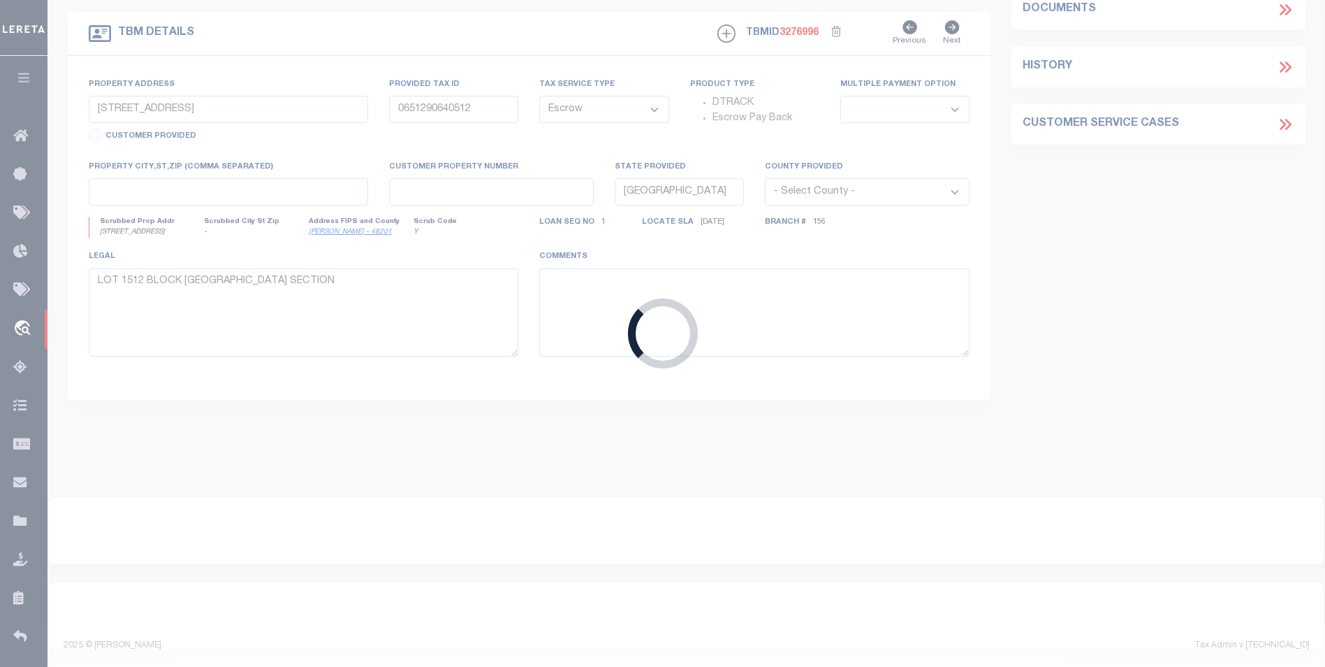
type input "10022641"
type input "INNOVA CONSTRUCTION DEVELOPMENTS LLC"
select select
select select "400"
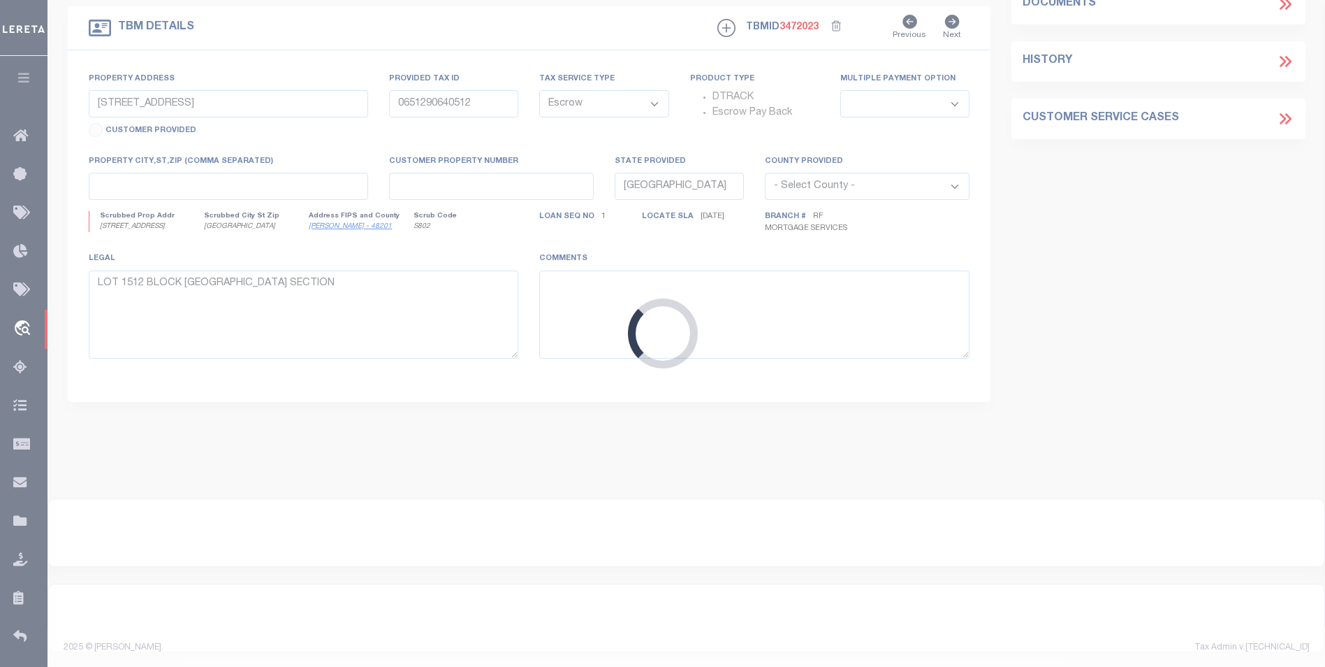
select select "25067"
type input "[STREET_ADDRESS]"
select select
type input "[GEOGRAPHIC_DATA]"
type input "a0kUS00000CNnnV"
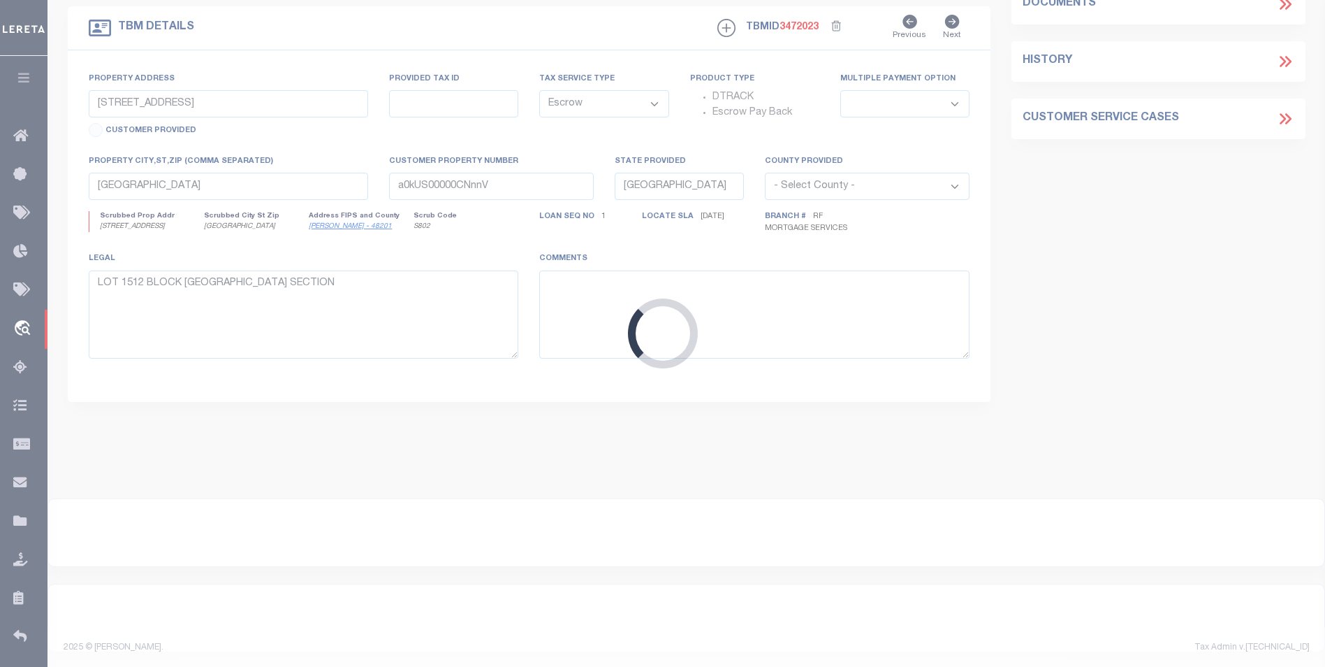
select select
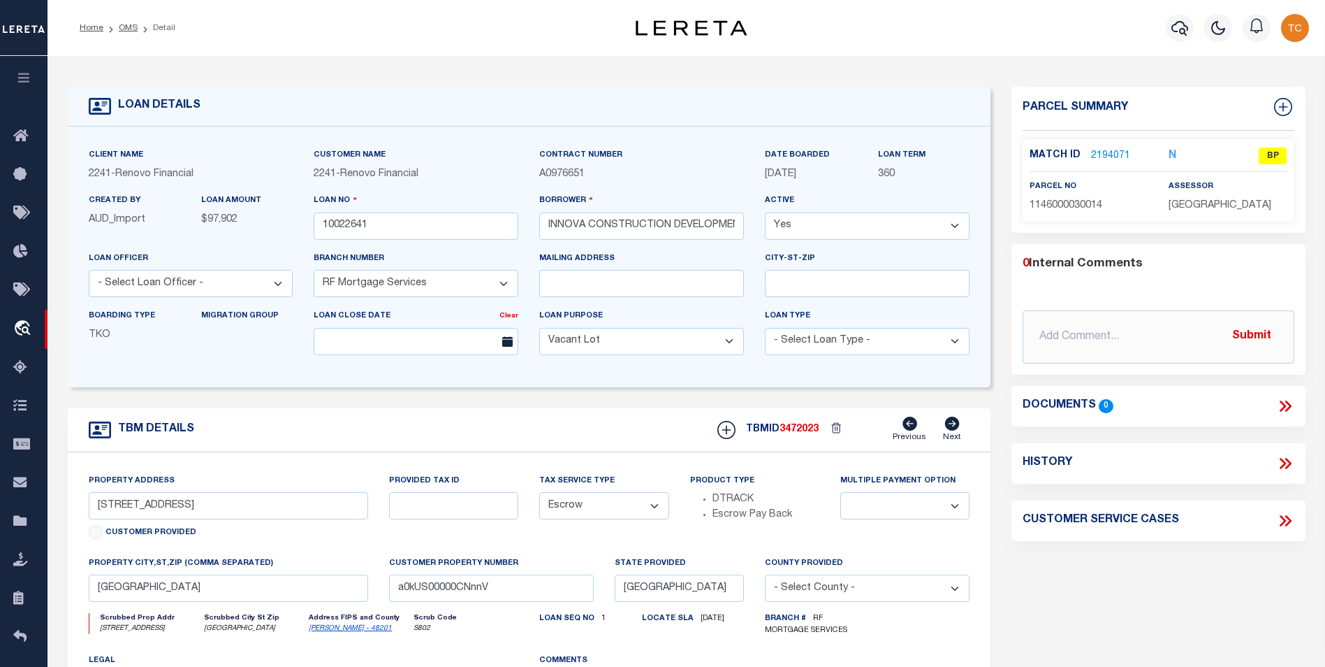
click at [1098, 157] on link "2194071" at bounding box center [1110, 156] width 39 height 15
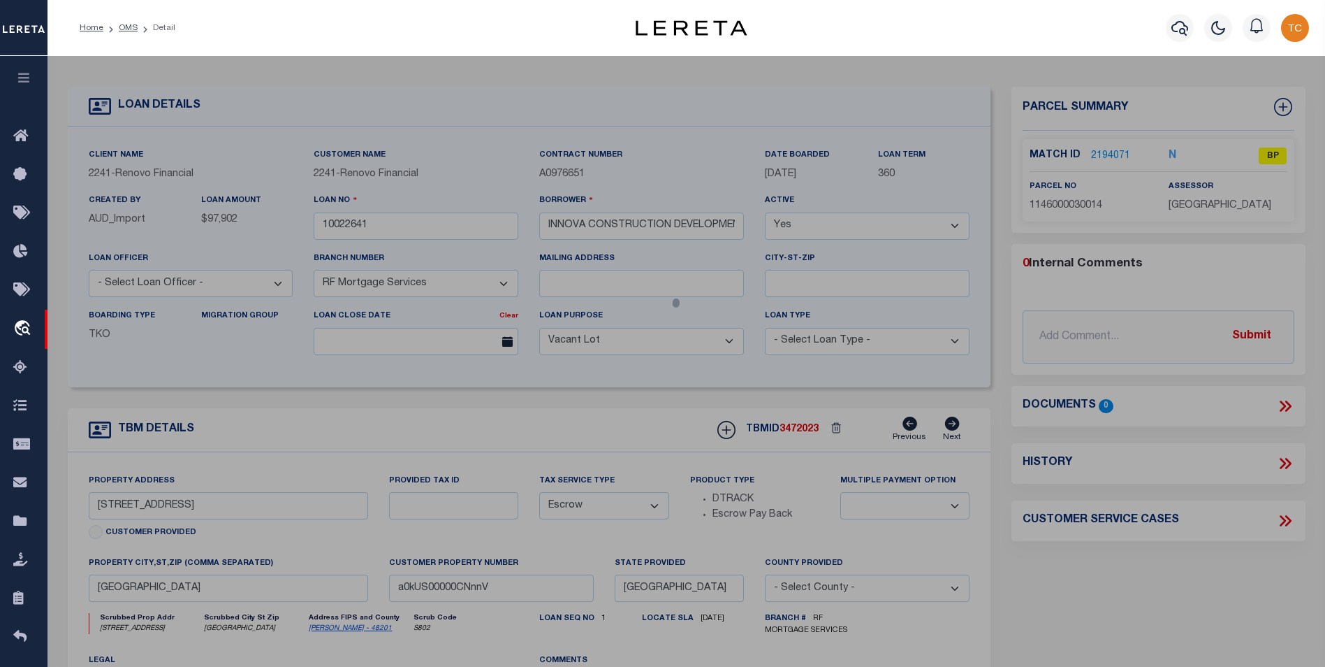
select select "AS"
select select
checkbox input "false"
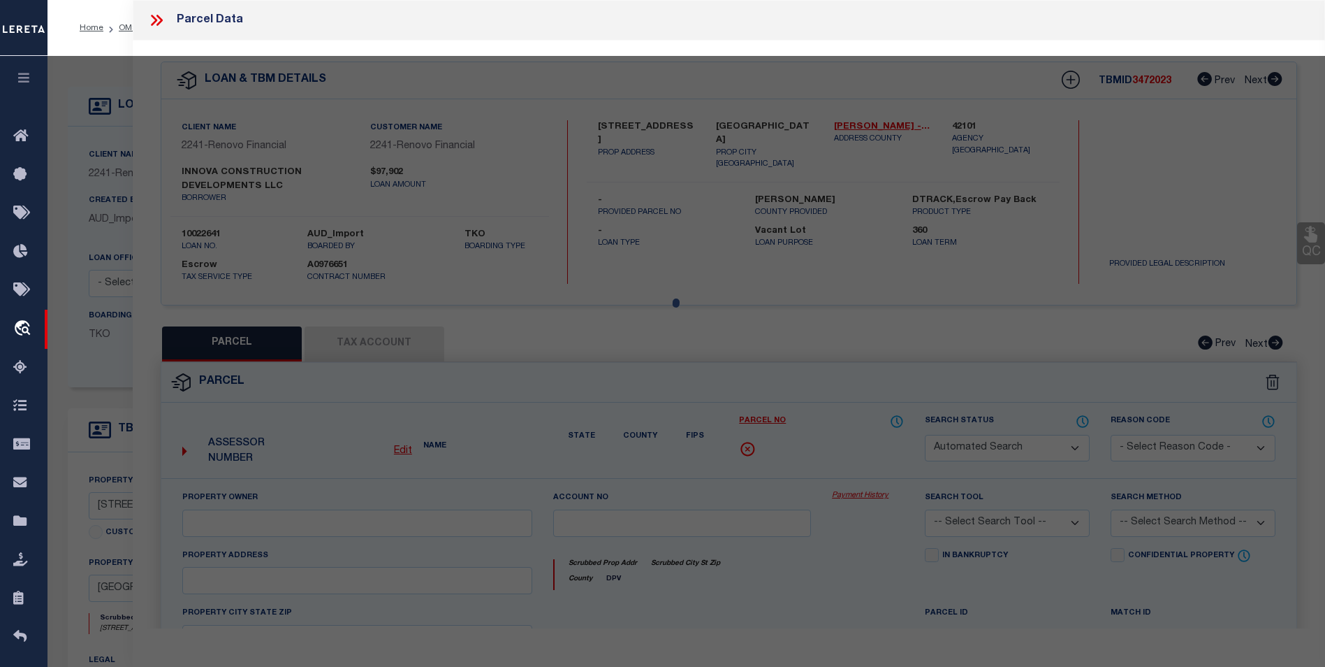
select select "BP"
type input "INNOVA CONSTRUCTION DEVELOPMENTS LL"
select select "ATL"
select select "ADD"
type input "[STREET_ADDRESS]"
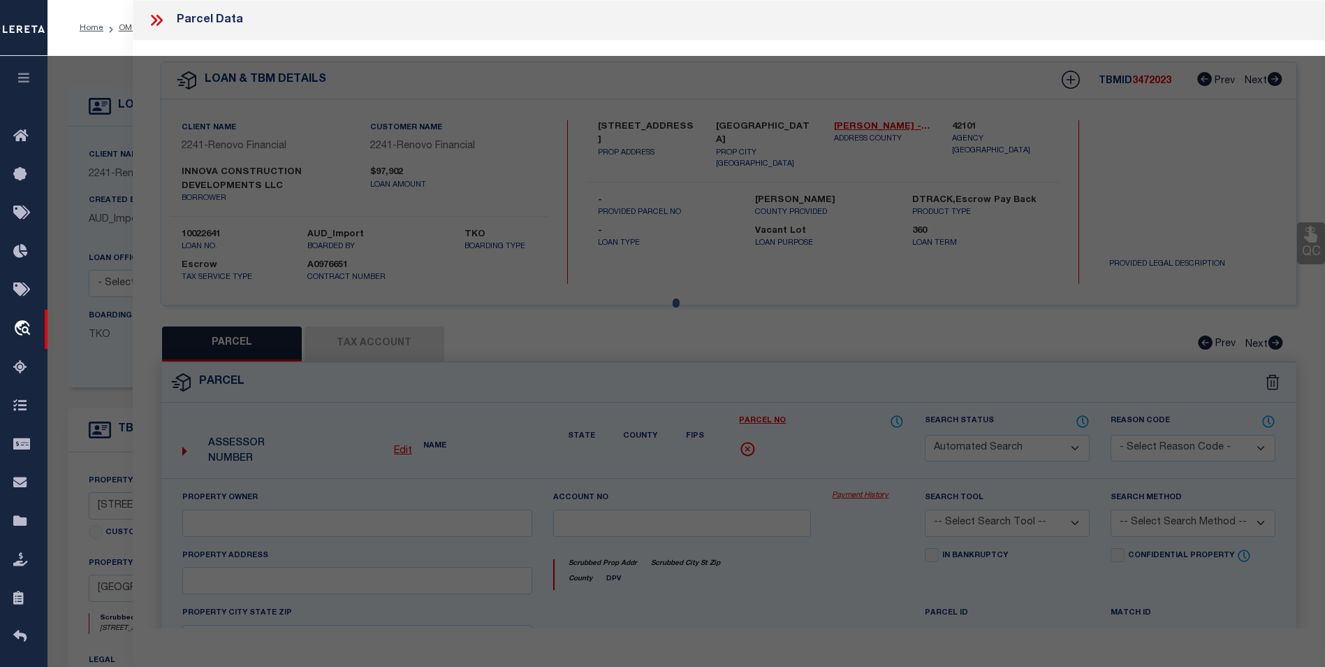
checkbox input "false"
type input "[GEOGRAPHIC_DATA]"
type textarea "TH 2077 BLDG C .010945 INT COMMON LAND & ELE SPINNAKER COVE CONDO PH 2"
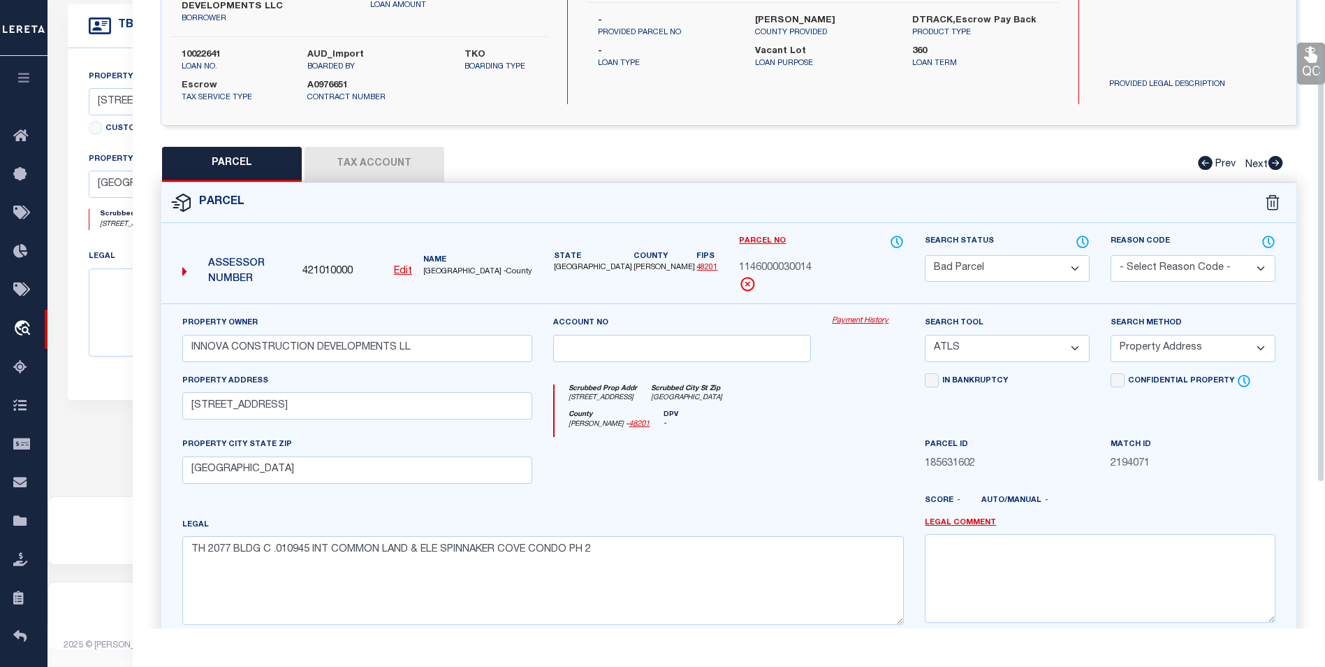
scroll to position [64, 0]
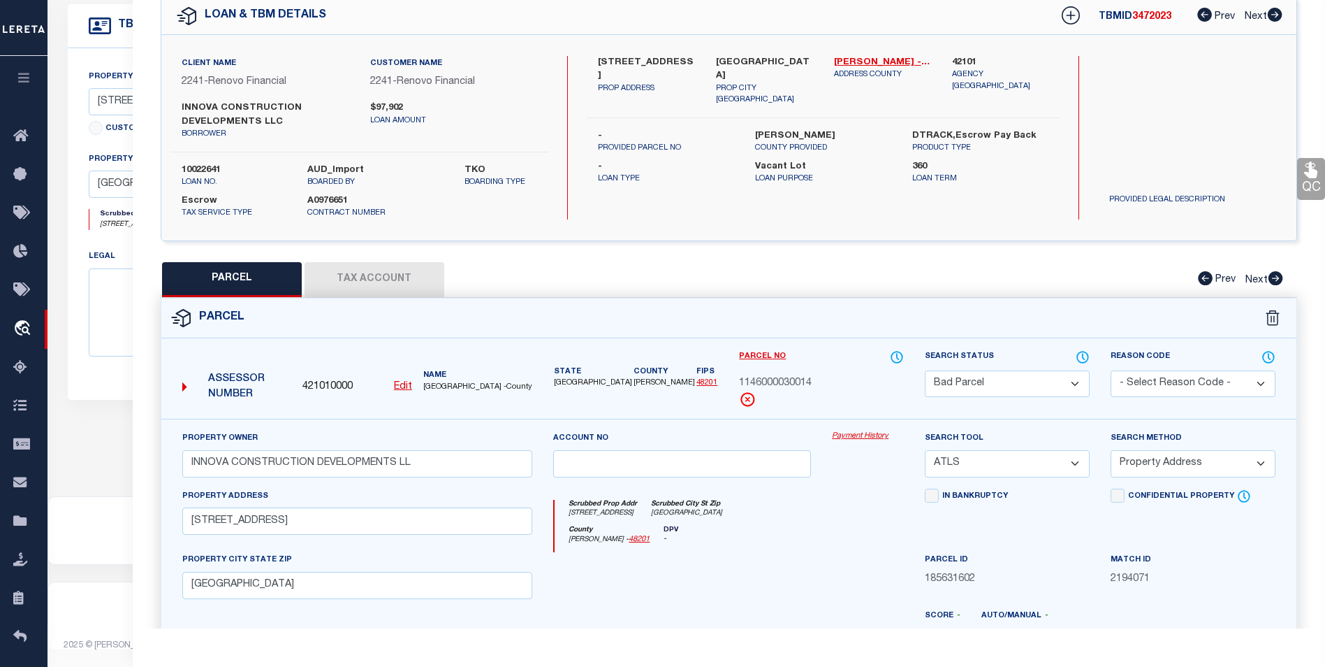
click at [1072, 379] on select "Automated Search Bad Parcel Complete Duplicate Parcel High Dollar Reporting In …" at bounding box center [1007, 383] width 165 height 27
click at [925, 370] on select "Automated Search Bad Parcel Complete Duplicate Parcel High Dollar Reporting In …" at bounding box center [1007, 383] width 165 height 27
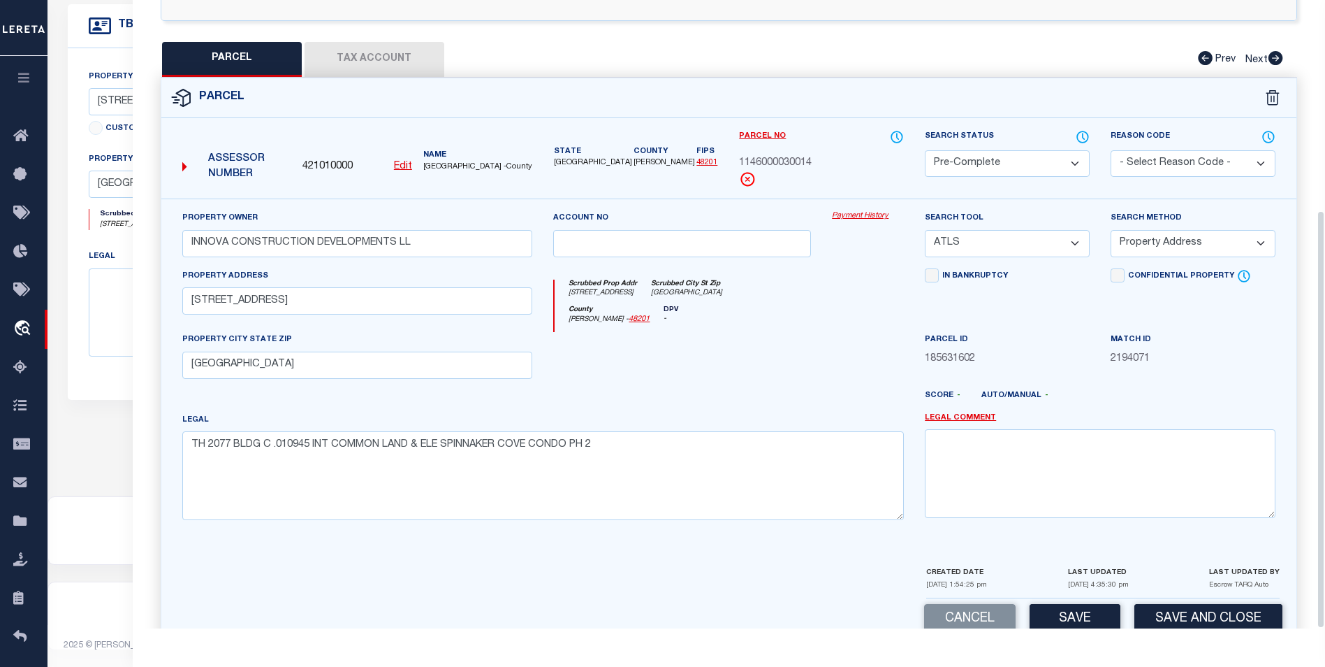
scroll to position [315, 0]
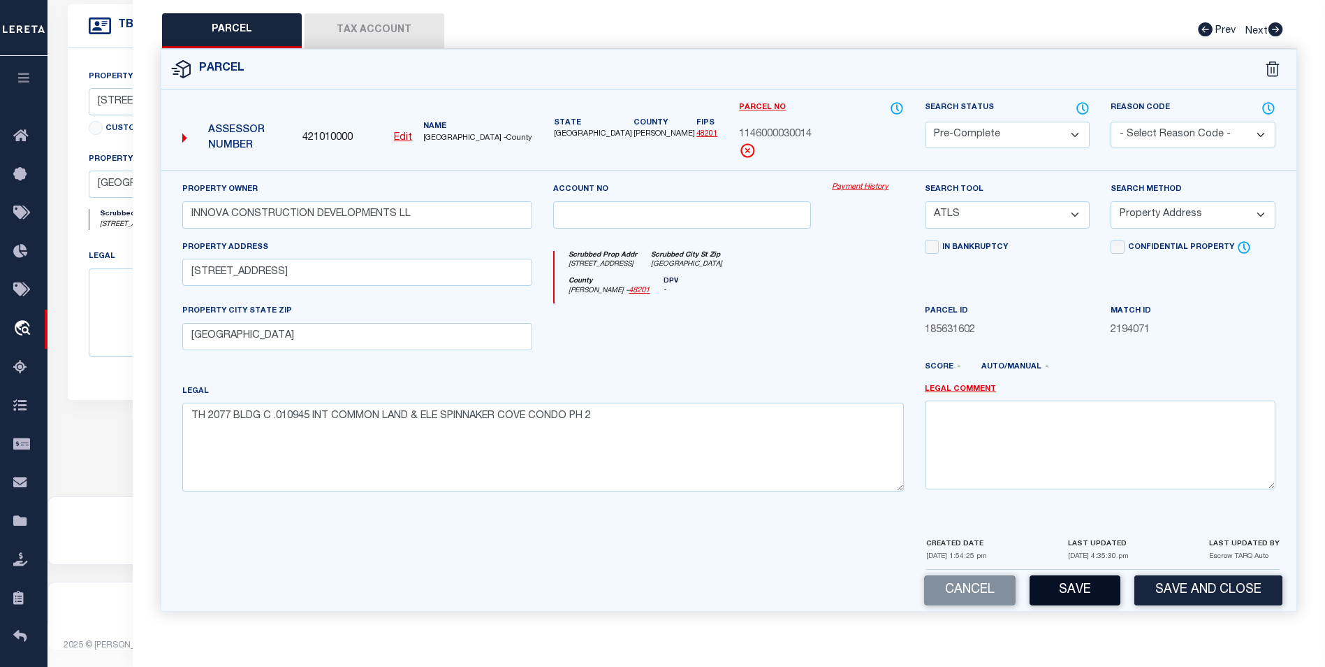
click at [1071, 598] on button "Save" at bounding box center [1075, 590] width 91 height 30
select select "AS"
select select
checkbox input "false"
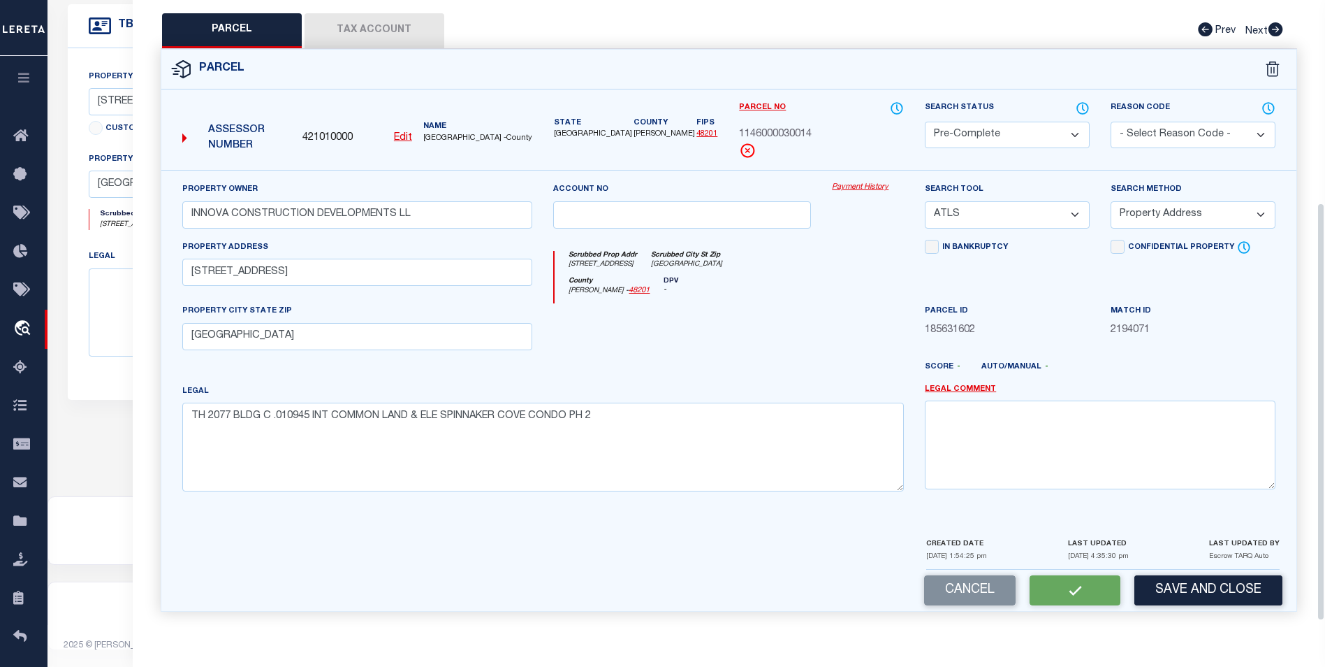
checkbox input "false"
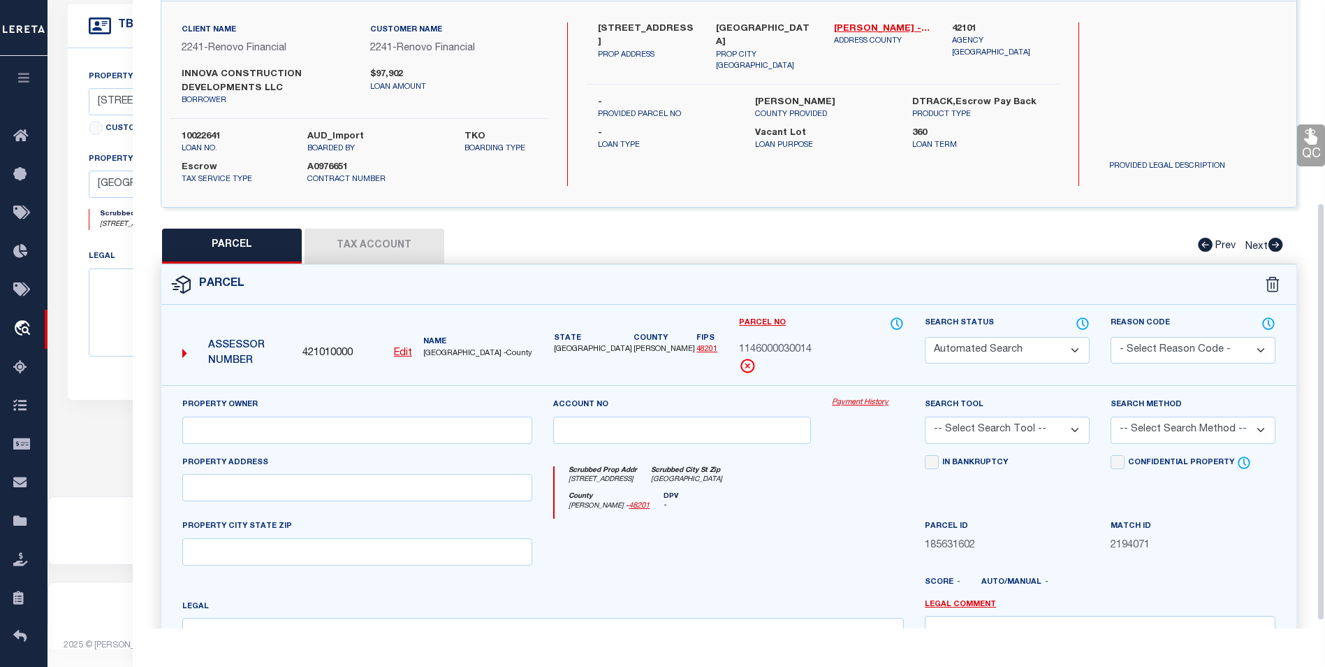
select select "PC"
type input "INNOVA CONSTRUCTION DEVELOPMENTS LL"
select select "ATL"
select select "ADD"
type input "[STREET_ADDRESS]"
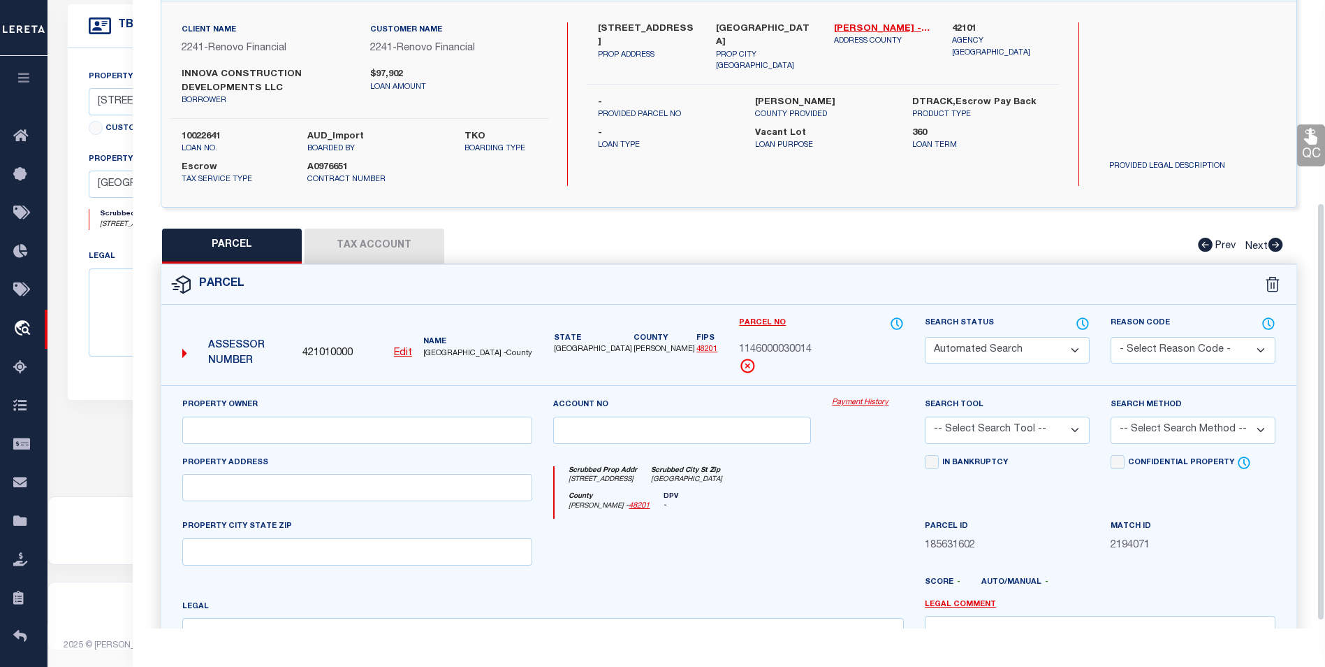
type input "[GEOGRAPHIC_DATA]"
type textarea "TH 2077 BLDG C .010945 INT COMMON LAND & ELE SPINNAKER COVE CONDO PH 2"
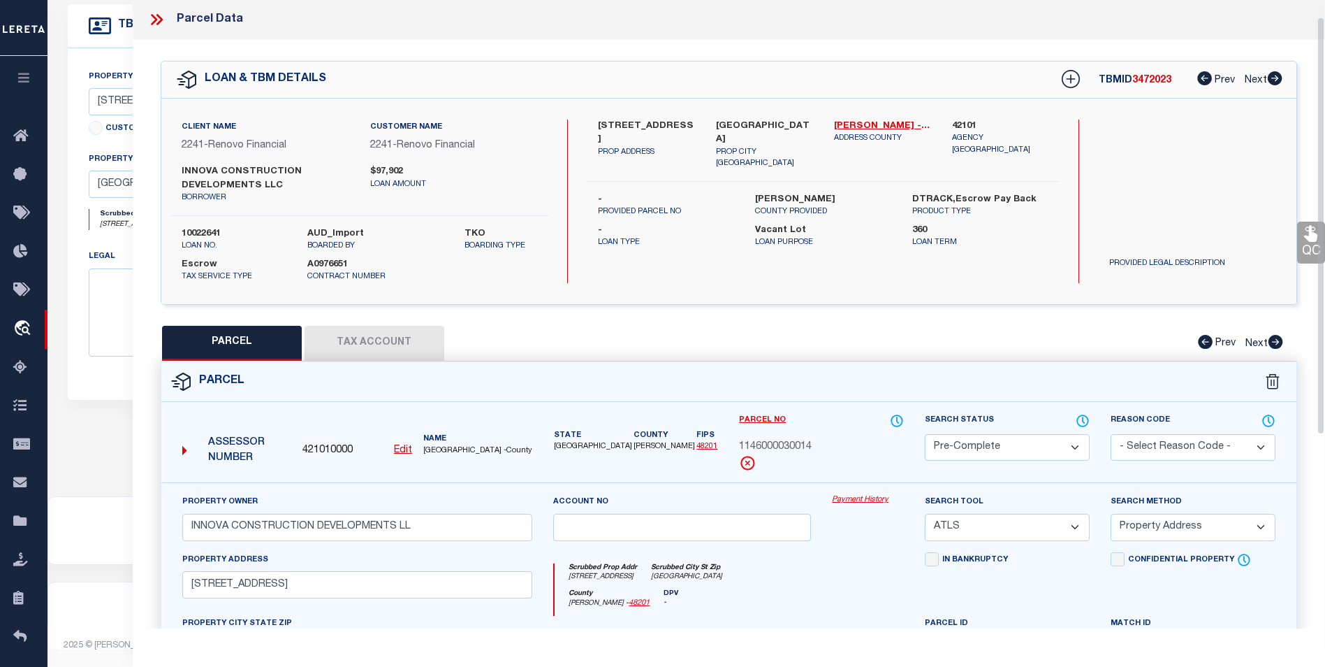
scroll to position [0, 0]
click at [152, 17] on icon at bounding box center [154, 20] width 6 height 11
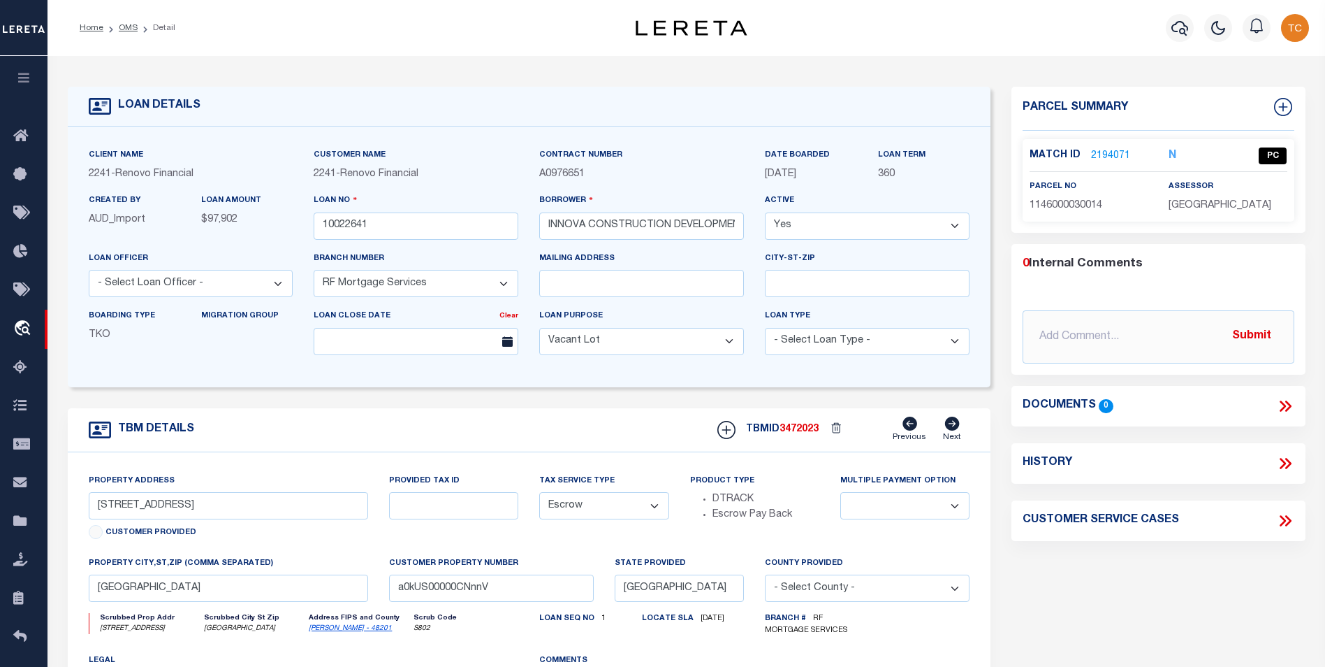
drag, startPoint x: 119, startPoint y: 29, endPoint x: 276, endPoint y: 78, distance: 164.2
click at [119, 29] on link "OMS" at bounding box center [128, 28] width 19 height 8
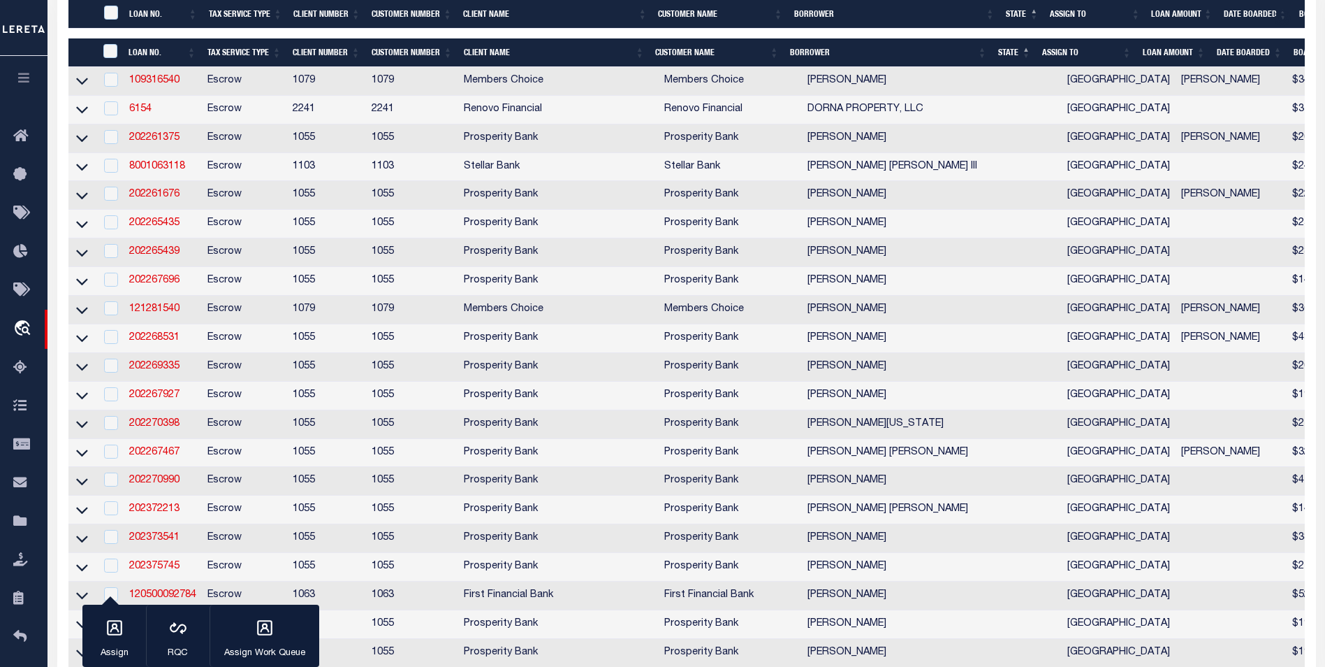
scroll to position [559, 0]
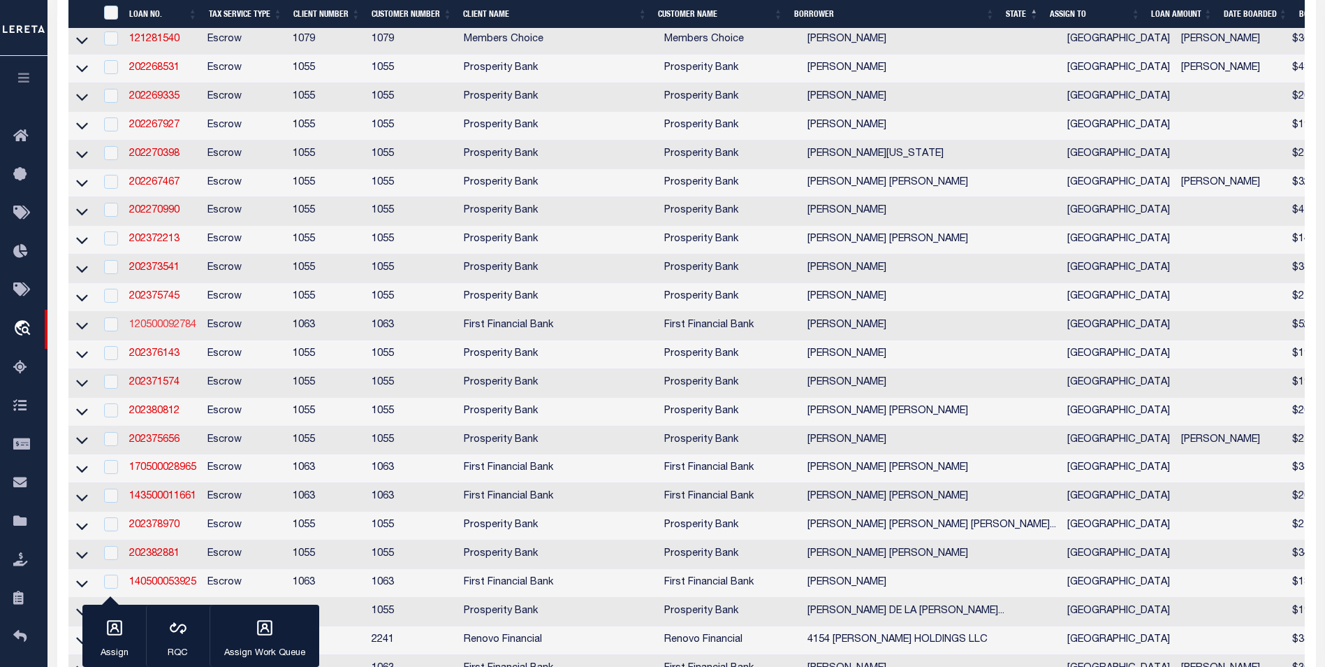
click at [166, 330] on link "120500092784" at bounding box center [162, 325] width 67 height 10
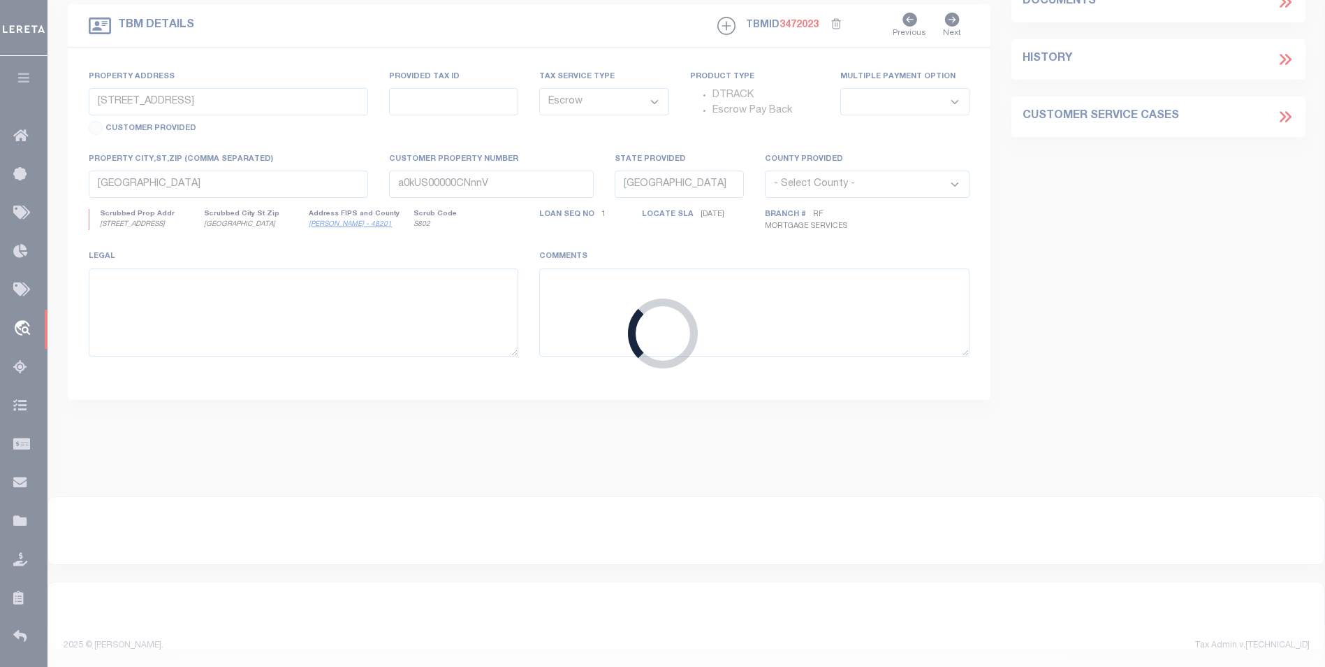
type input "120500092784"
type input "[PERSON_NAME]"
select select
select select "100"
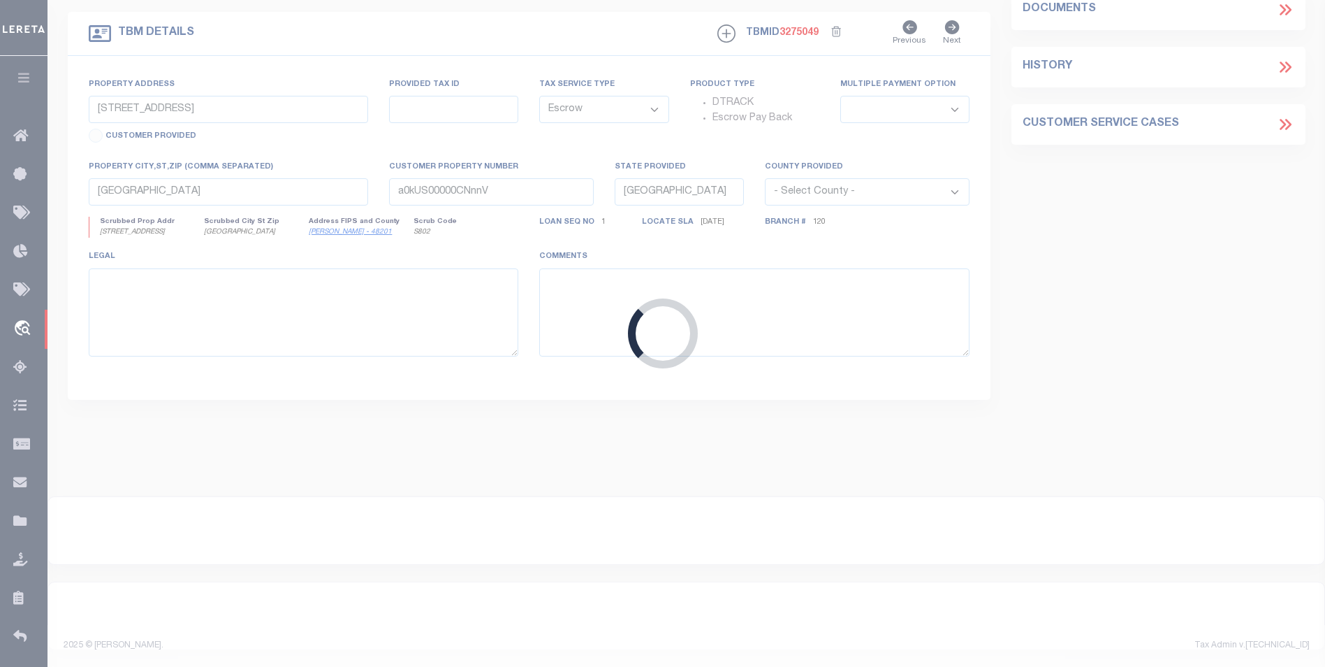
type input "[STREET_ADDRESS][PERSON_NAME]"
select select
type input "[GEOGRAPHIC_DATA]"
select select "826"
select select "544"
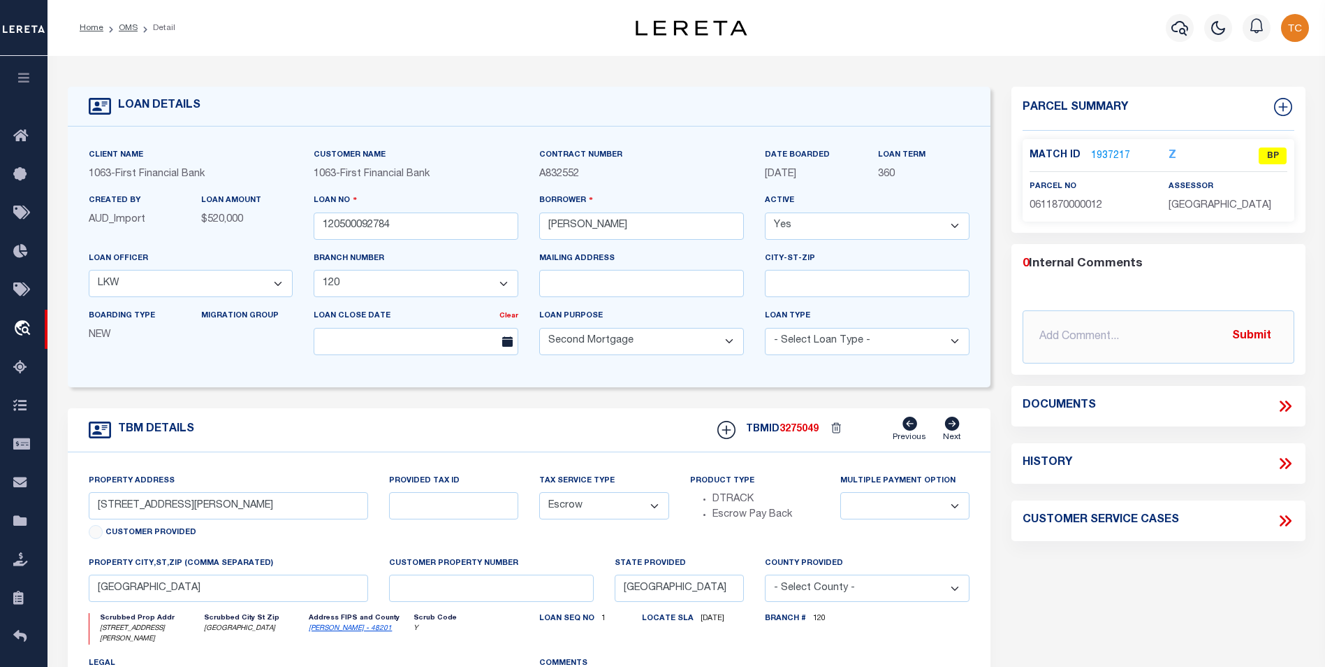
click at [1123, 152] on link "1937217" at bounding box center [1110, 156] width 39 height 15
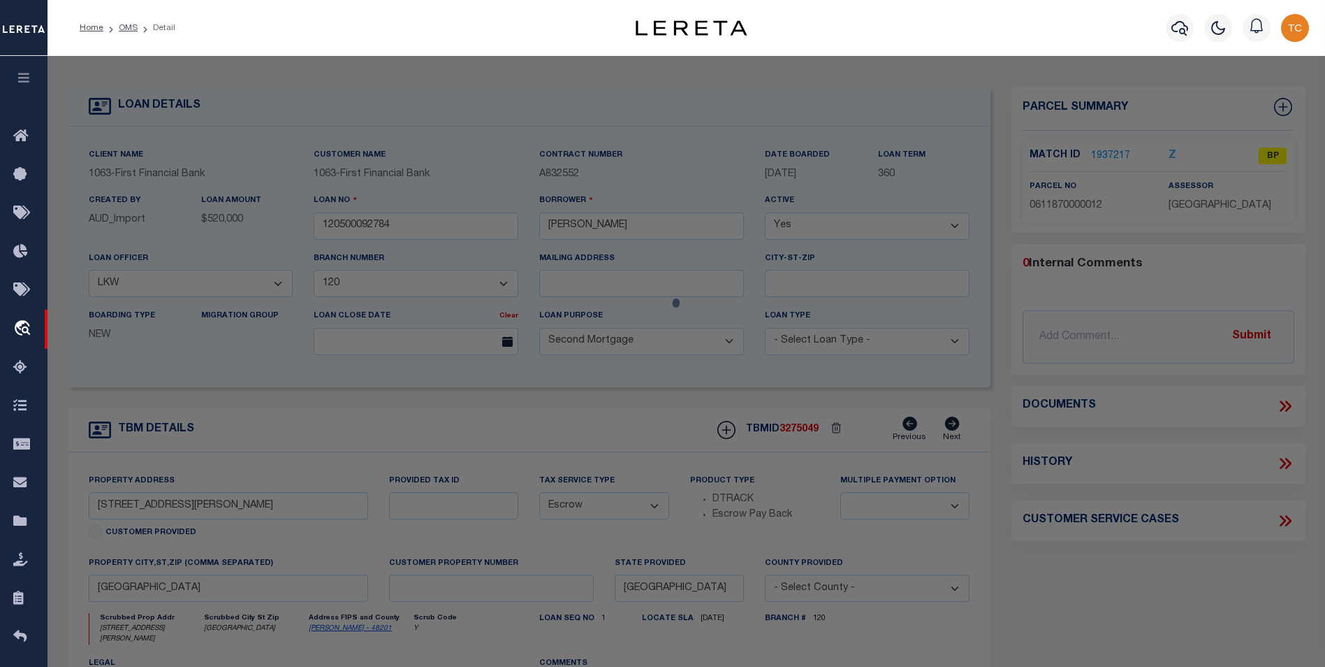
select select "AS"
select select
checkbox input "false"
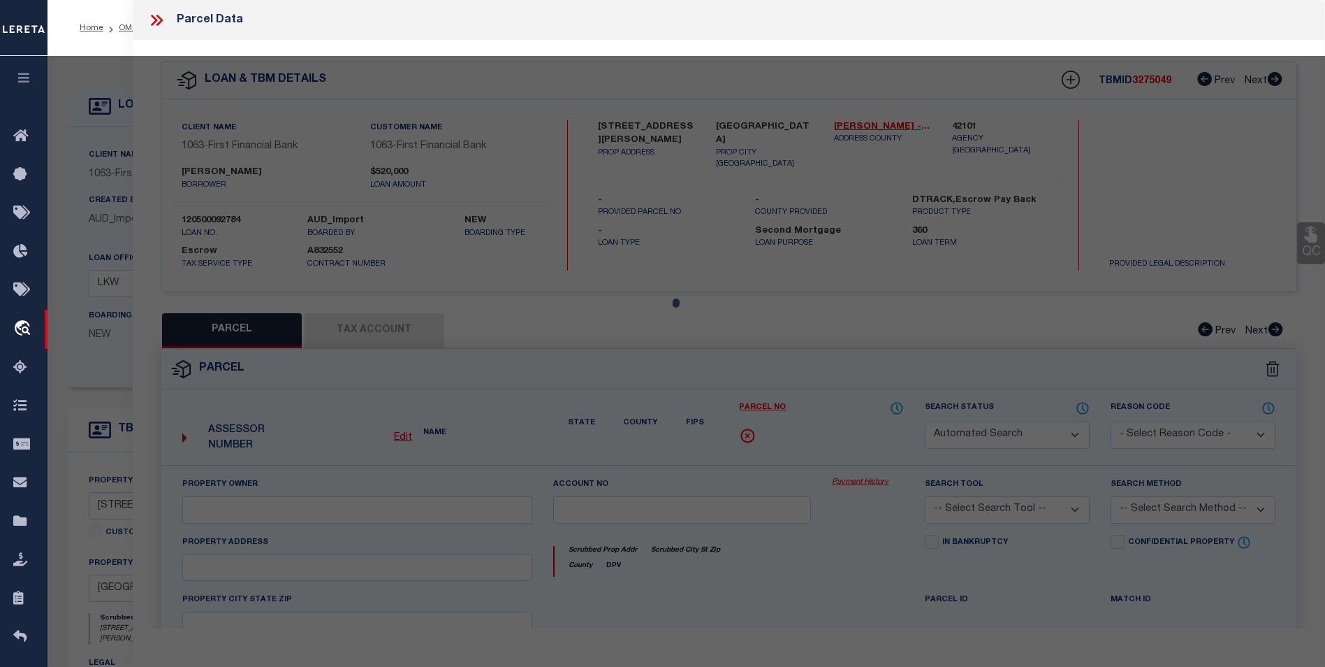
select select "BP"
type input "[PERSON_NAME] & [PERSON_NAME] S"
type input "[STREET_ADDRESS][PERSON_NAME]"
checkbox input "false"
type input "[GEOGRAPHIC_DATA]"
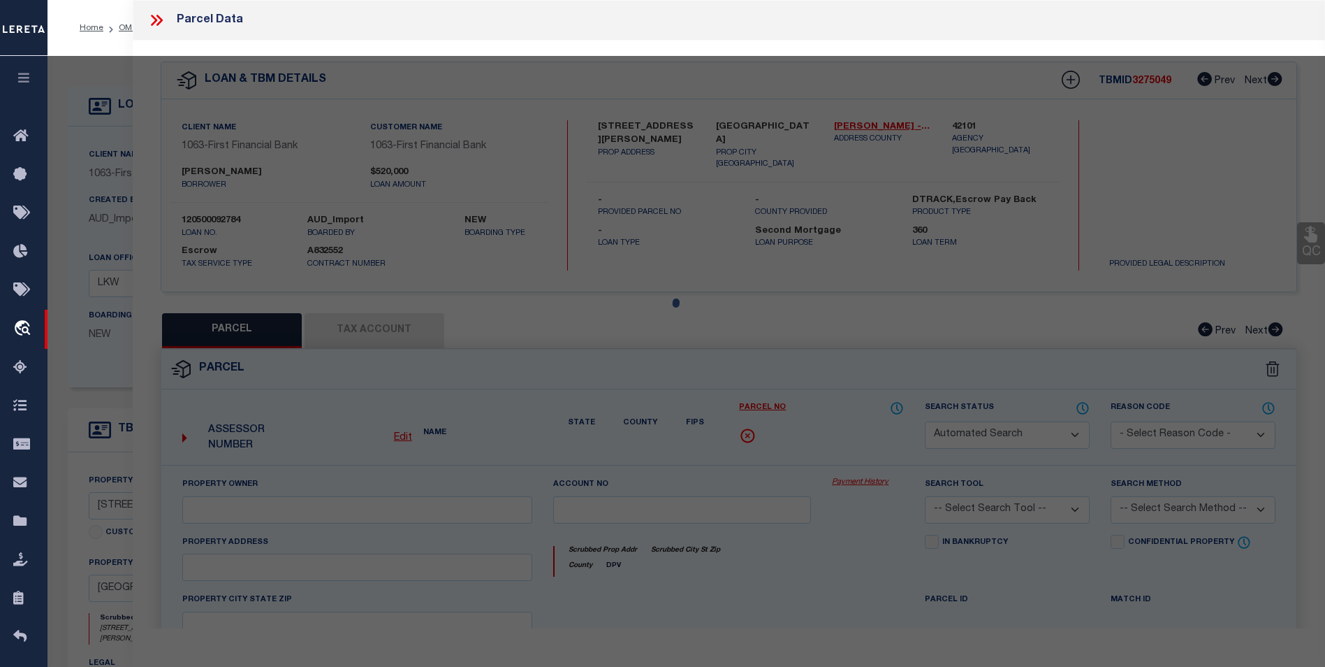
type textarea "LT [STREET_ADDRESS]"
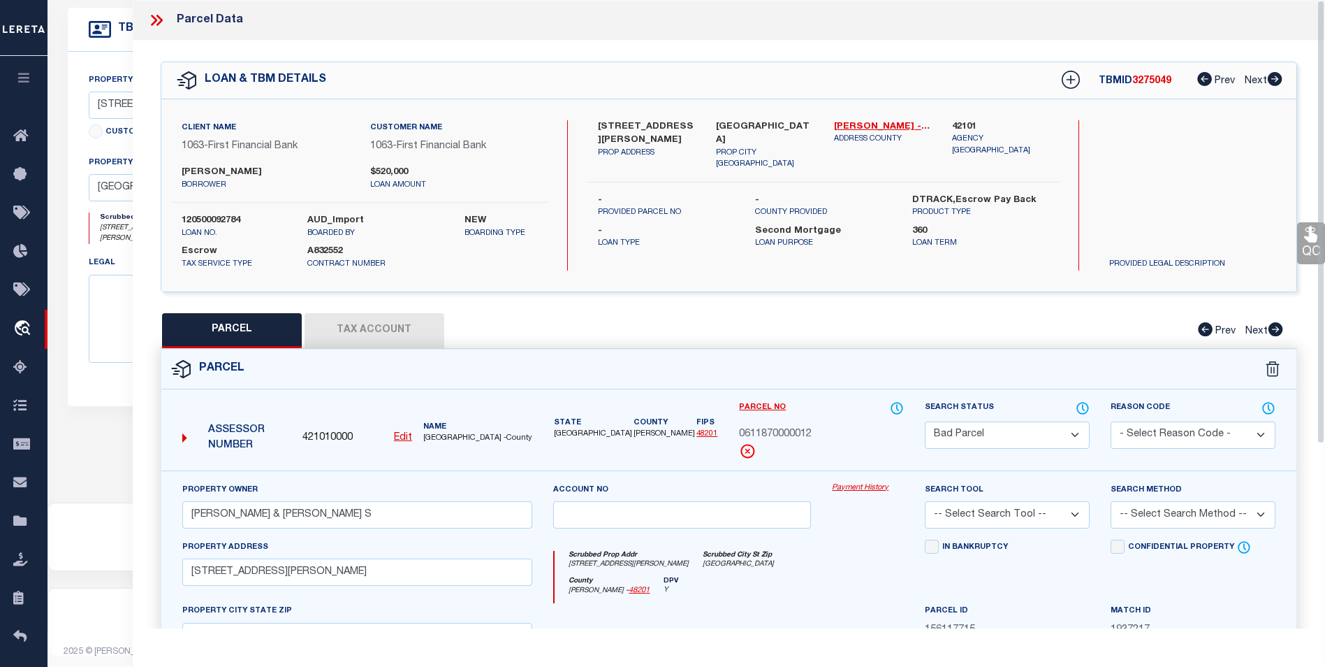
scroll to position [402, 0]
click at [1030, 426] on select "Automated Search Bad Parcel Complete Duplicate Parcel High Dollar Reporting In …" at bounding box center [1007, 434] width 165 height 27
select select "PC"
click at [925, 421] on select "Automated Search Bad Parcel Complete Duplicate Parcel High Dollar Reporting In …" at bounding box center [1007, 434] width 165 height 27
click at [1171, 433] on select "- Select Reason Code - 099 - Other (Provide additional detail) ACT - Agency Cha…" at bounding box center [1193, 434] width 165 height 27
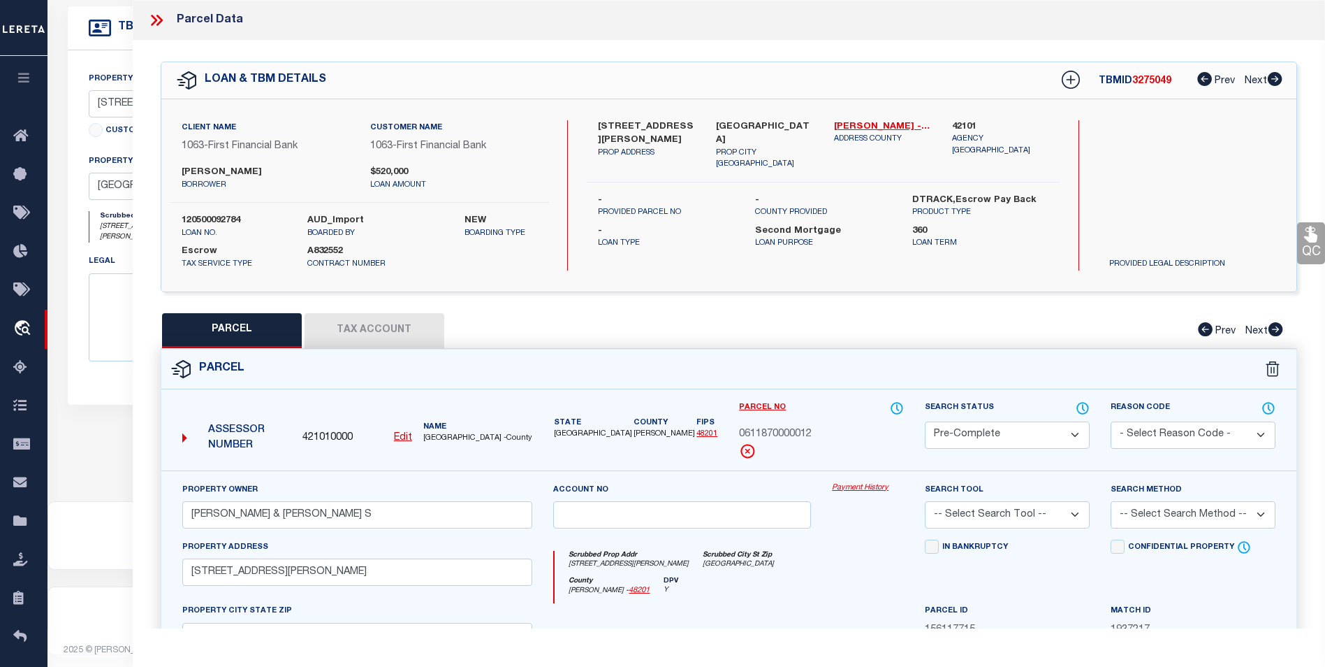
select select "ACT"
click at [1111, 421] on select "- Select Reason Code - 099 - Other (Provide additional detail) ACT - Agency Cha…" at bounding box center [1193, 434] width 165 height 27
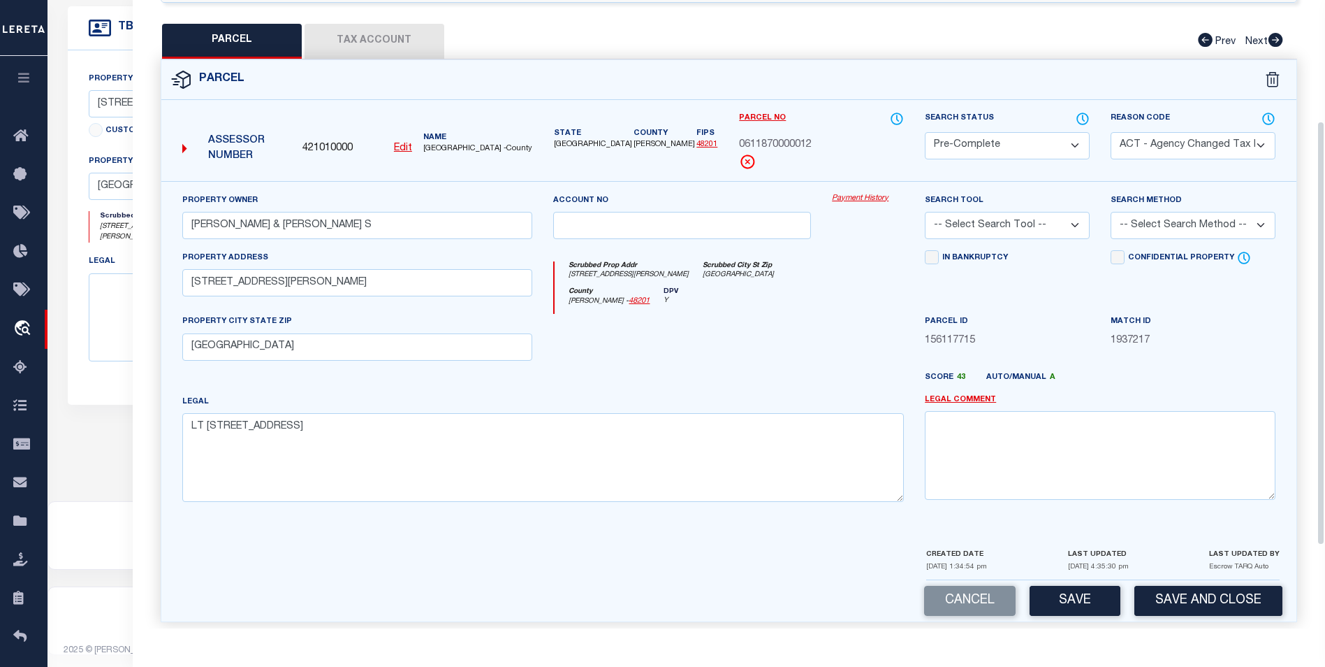
scroll to position [301, 0]
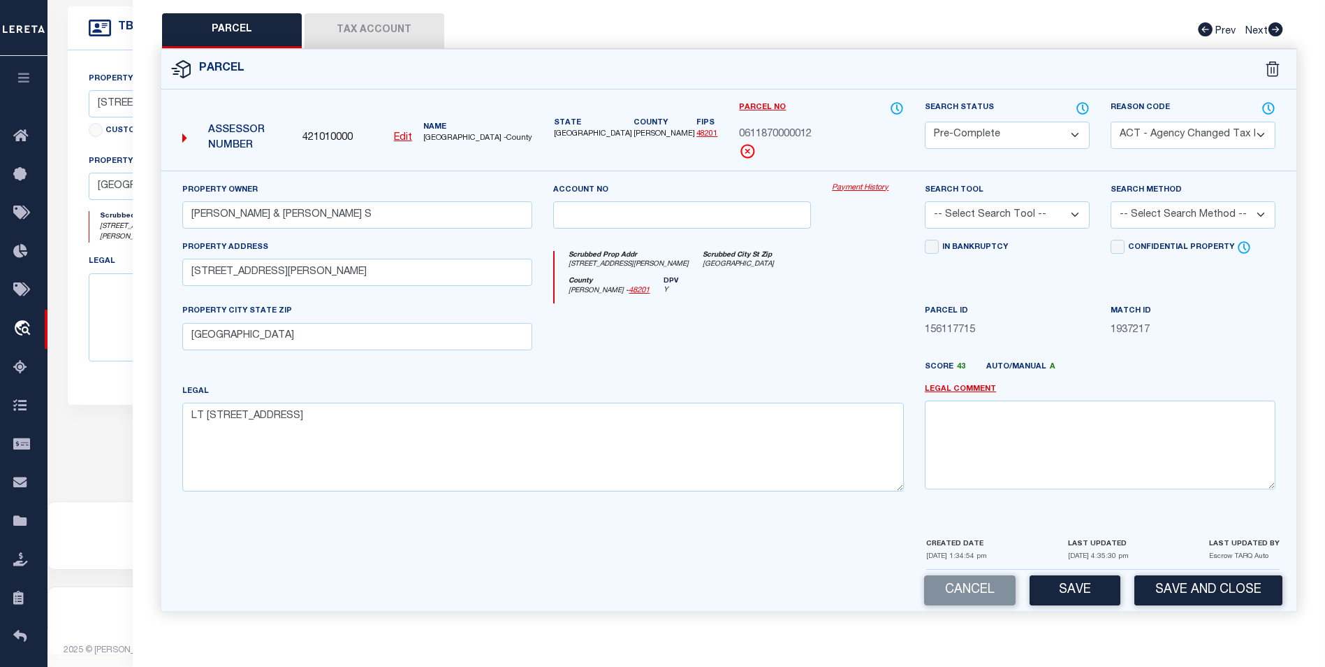
click at [1174, 124] on select "- Select Reason Code - 099 - Other (Provide additional detail) ACT - Agency Cha…" at bounding box center [1193, 135] width 165 height 27
select select
click at [1111, 122] on select "- Select Reason Code - 099 - Other (Provide additional detail) ACT - Agency Cha…" at bounding box center [1193, 135] width 165 height 27
click at [1015, 207] on select "-- Select Search Tool -- 3rd Party Website Agency File Agency Website ATLS CNV-…" at bounding box center [1007, 214] width 165 height 27
select select "AGF"
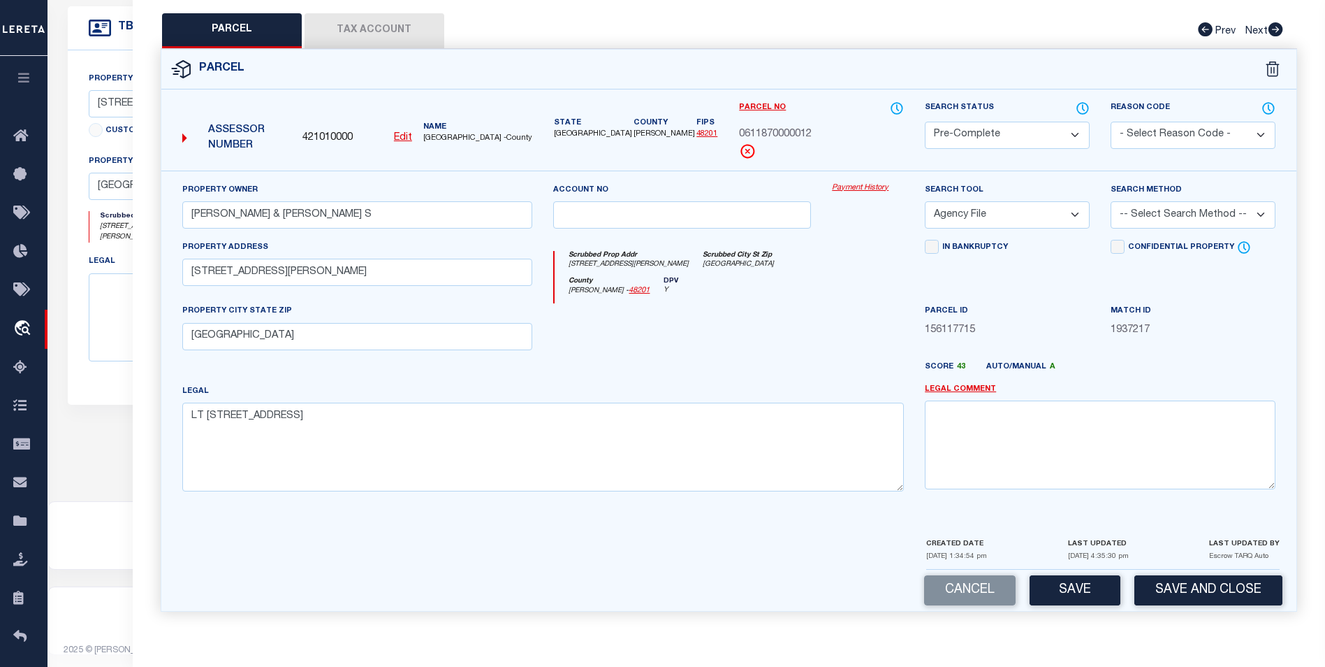
click at [925, 201] on select "-- Select Search Tool -- 3rd Party Website Agency File Agency Website ATLS CNV-…" at bounding box center [1007, 214] width 165 height 27
click at [1178, 224] on select "-- Select Search Method -- Property Address Legal Liability Info Provided" at bounding box center [1193, 214] width 165 height 27
select select "ADD"
click at [1111, 201] on select "-- Select Search Method -- Property Address Legal Liability Info Provided" at bounding box center [1193, 214] width 165 height 27
click at [1068, 593] on button "Save" at bounding box center [1075, 590] width 91 height 30
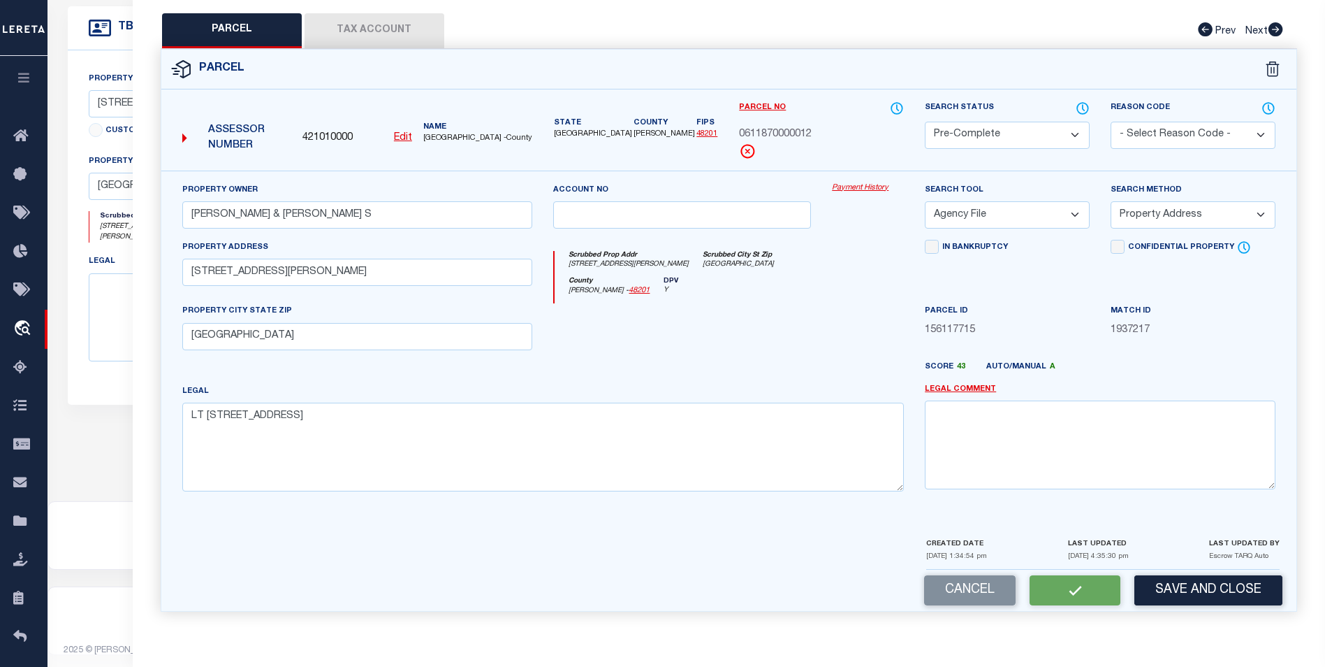
select select "AS"
select select
checkbox input "false"
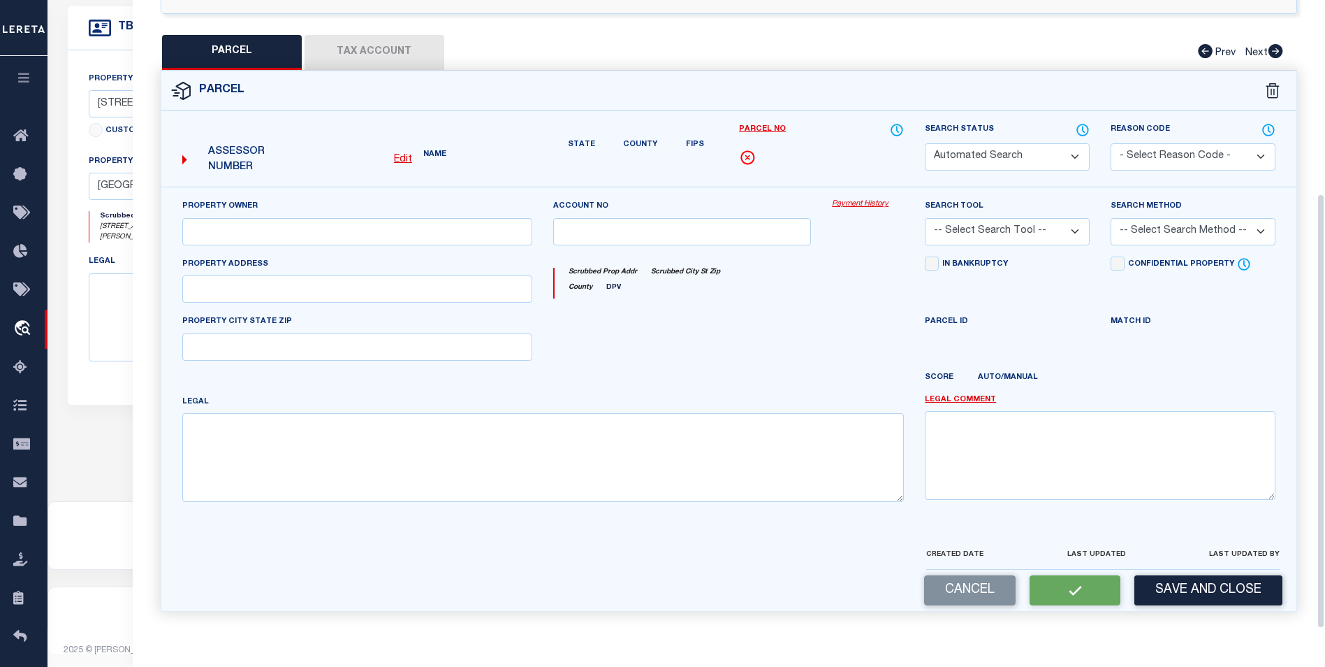
select select "PC"
type input "[PERSON_NAME] & [PERSON_NAME] S"
select select "AGF"
select select "ADD"
type input "[STREET_ADDRESS][PERSON_NAME]"
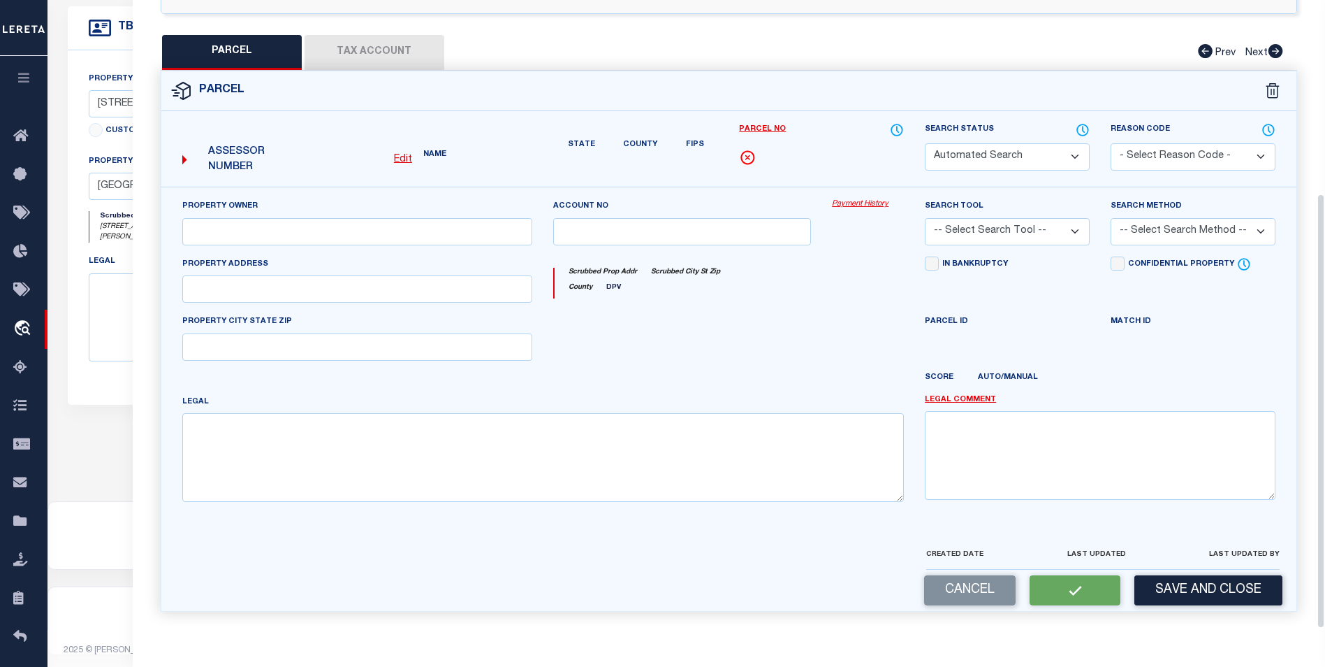
type input "[GEOGRAPHIC_DATA]"
type textarea "LT [STREET_ADDRESS]"
